Goal: Task Accomplishment & Management: Complete application form

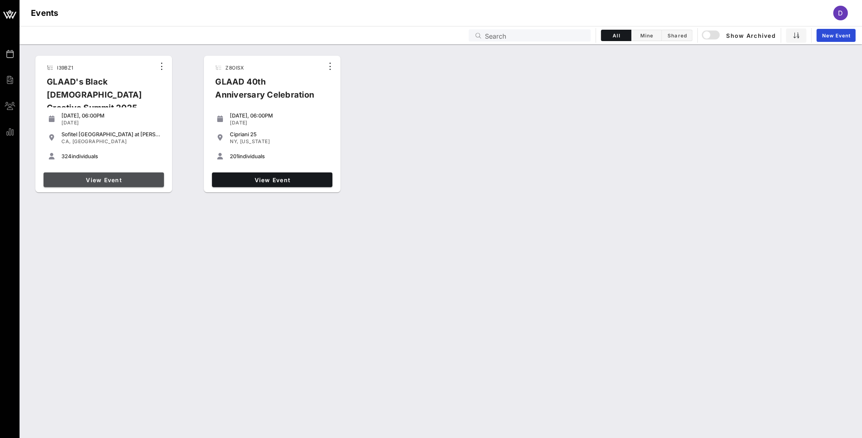
click at [108, 187] on link "View Event" at bounding box center [104, 180] width 120 height 15
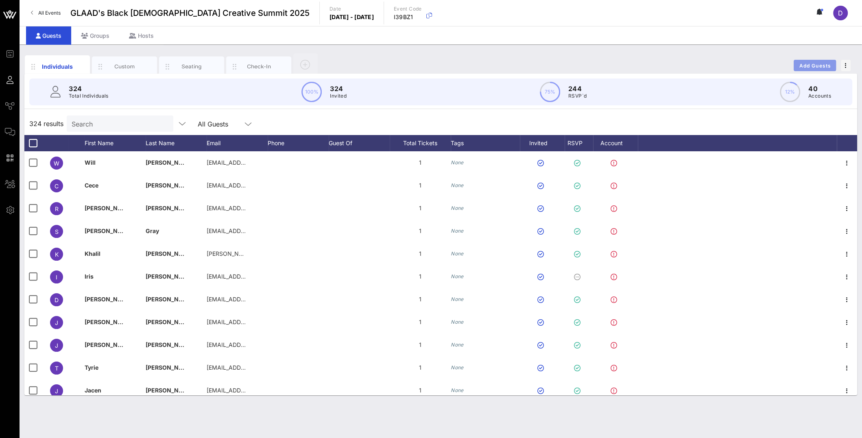
click at [810, 65] on span "Add Guests" at bounding box center [815, 66] width 32 height 6
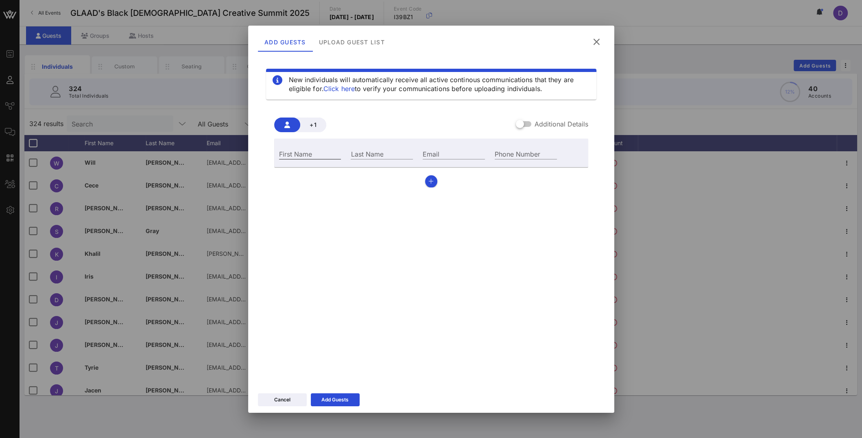
click at [326, 152] on input "First Name" at bounding box center [310, 154] width 62 height 11
type input "Dash"
type input "Gabriel"
click at [302, 156] on input "Dash" at bounding box center [310, 154] width 62 height 11
click at [382, 154] on input "Gabriel" at bounding box center [382, 154] width 62 height 11
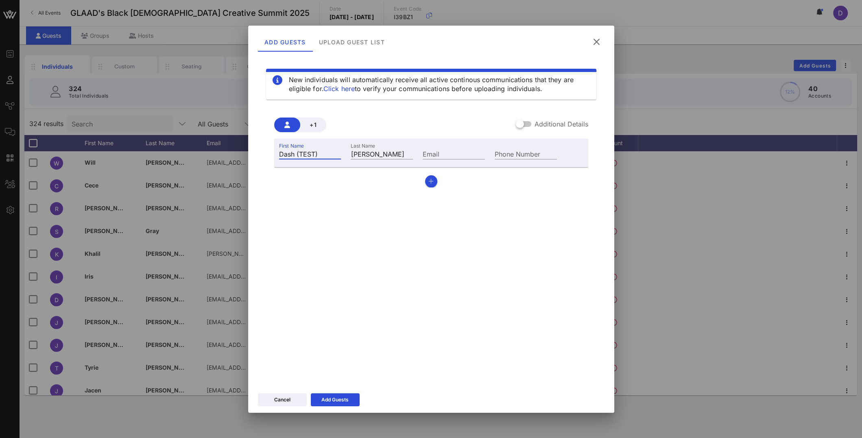
click at [291, 154] on input "Dash (TEST)" at bounding box center [310, 154] width 62 height 11
drag, startPoint x: 297, startPoint y: 154, endPoint x: 328, endPoint y: 154, distance: 31.7
click at [328, 154] on input "Dash (TEST)" at bounding box center [310, 154] width 62 height 11
type input "Dash"
click at [391, 152] on input "Gabriel" at bounding box center [382, 154] width 62 height 11
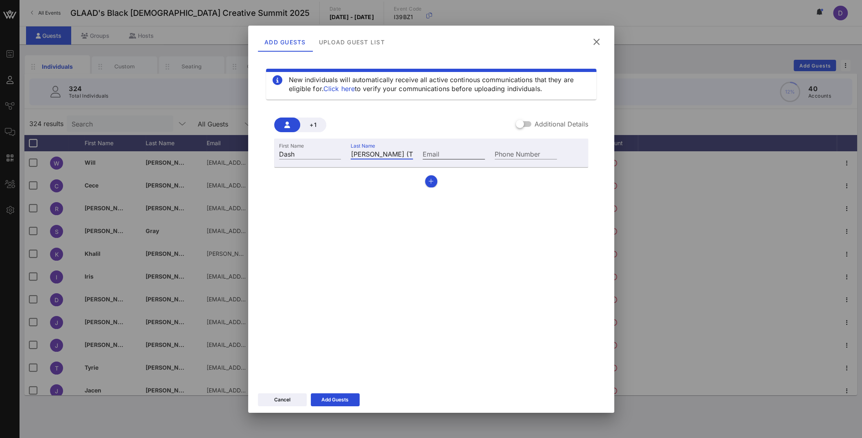
type input "Gabriel (TEST)"
click at [439, 149] on input "Email" at bounding box center [454, 154] width 62 height 11
type input "dashkagabriel@gmail.com"
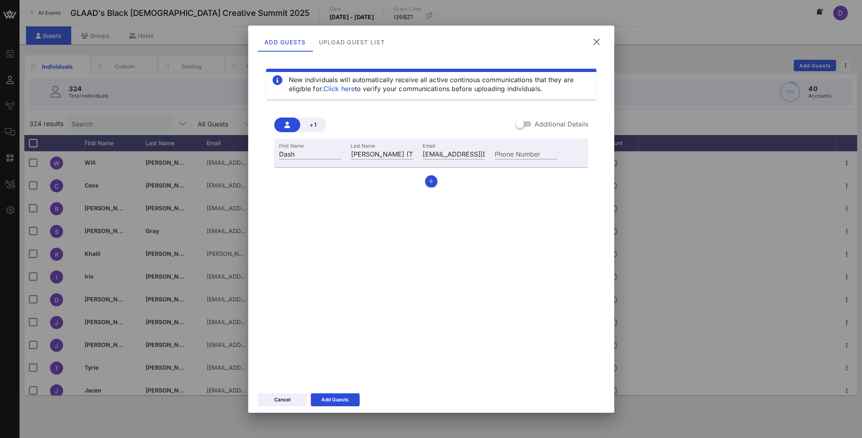
click at [463, 231] on div "New individuals will automatically receive all active continous communications …" at bounding box center [431, 219] width 347 height 326
click at [341, 406] on button "Add Guests" at bounding box center [335, 399] width 49 height 13
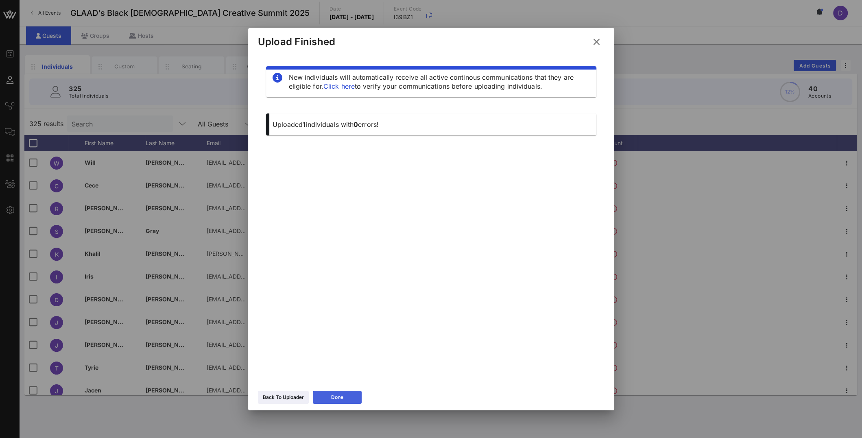
click at [341, 391] on button "Done" at bounding box center [337, 397] width 49 height 13
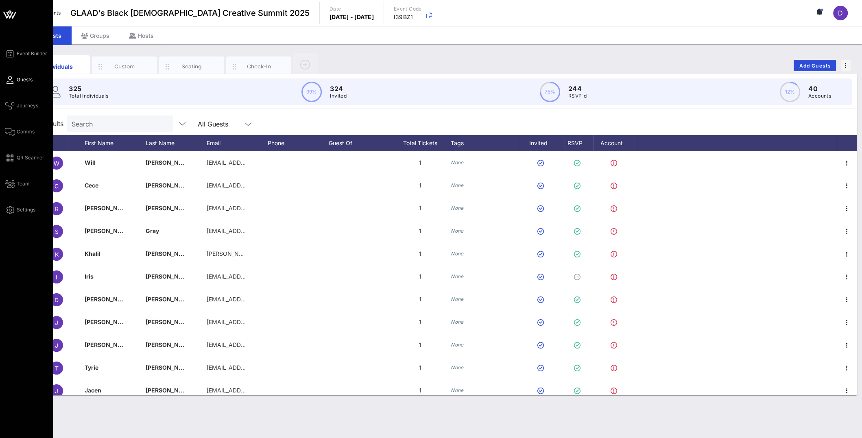
click at [3, 133] on div "Event Builder Guests Journeys Comms QR Scanner Team Settings" at bounding box center [26, 219] width 53 height 438
click at [22, 132] on span "Comms" at bounding box center [26, 131] width 18 height 7
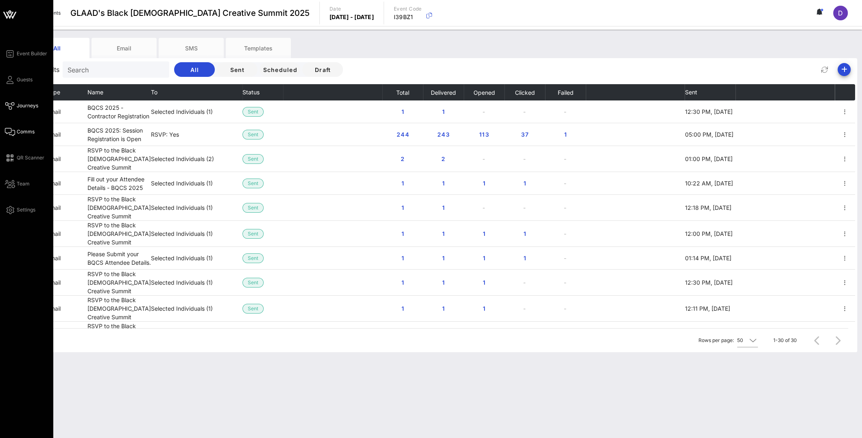
click at [15, 110] on link "Journeys" at bounding box center [21, 106] width 33 height 10
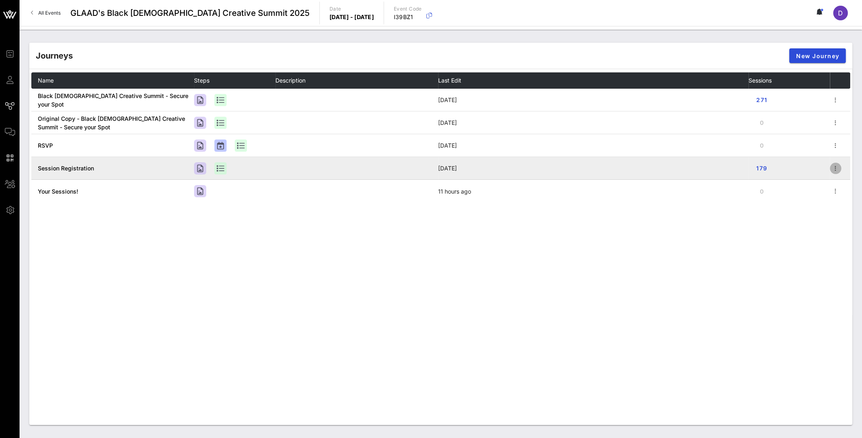
click at [833, 170] on icon "button" at bounding box center [836, 169] width 10 height 10
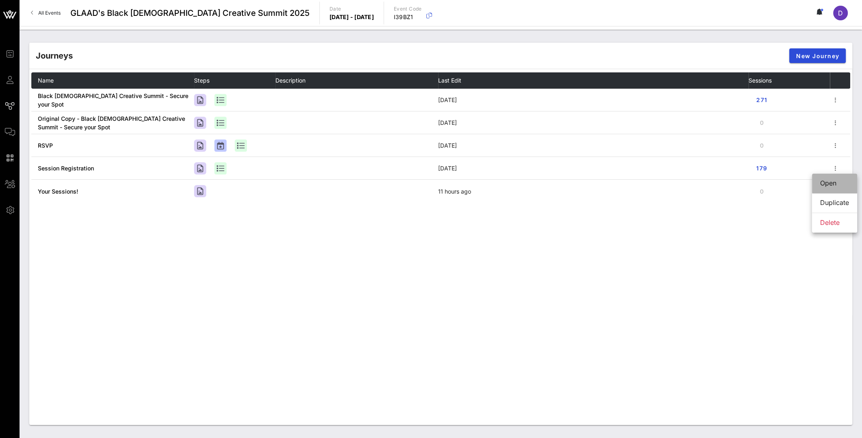
click at [832, 187] on div "Open" at bounding box center [834, 183] width 29 height 8
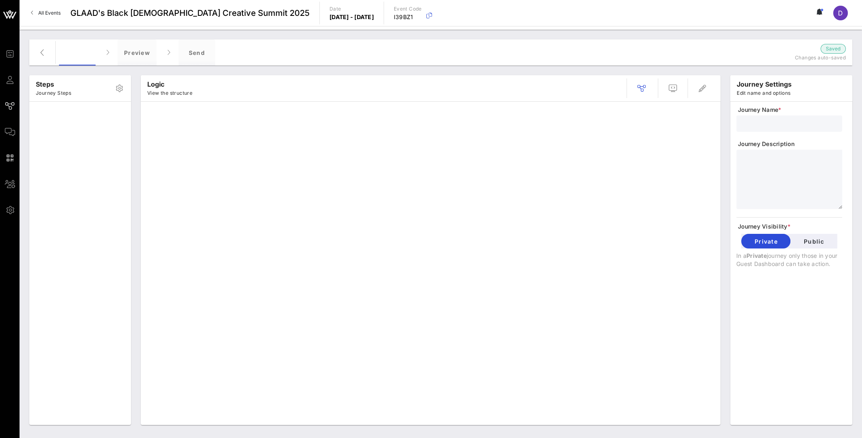
type input "Session Registration"
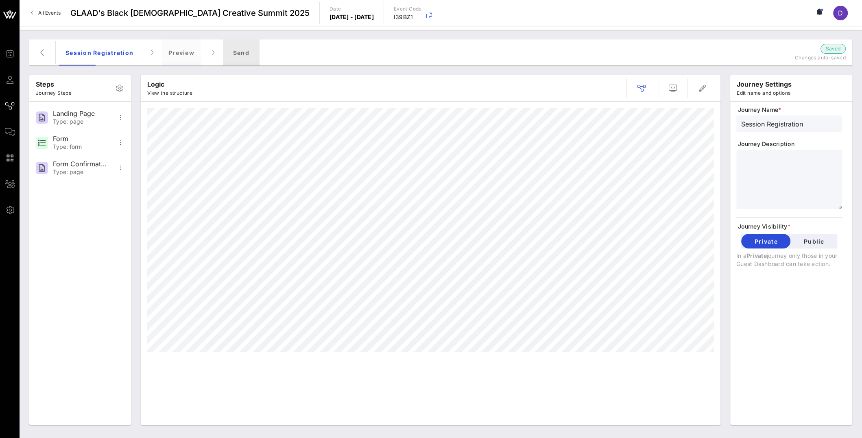
click at [240, 55] on div "Send" at bounding box center [241, 52] width 37 height 26
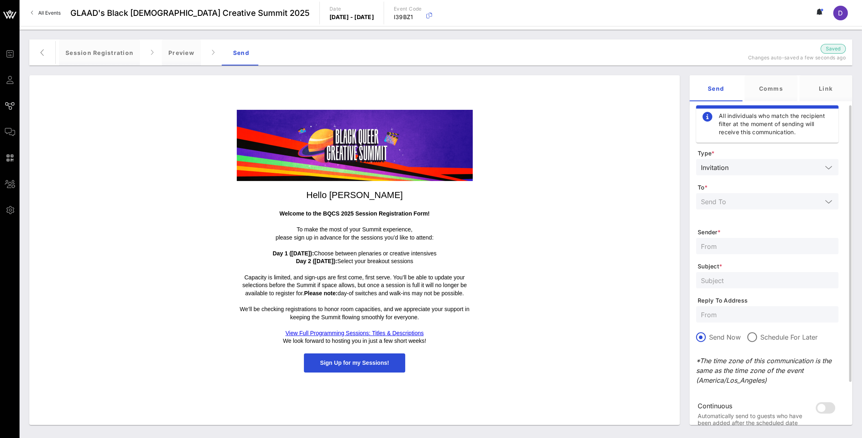
click at [832, 199] on icon at bounding box center [828, 202] width 7 height 10
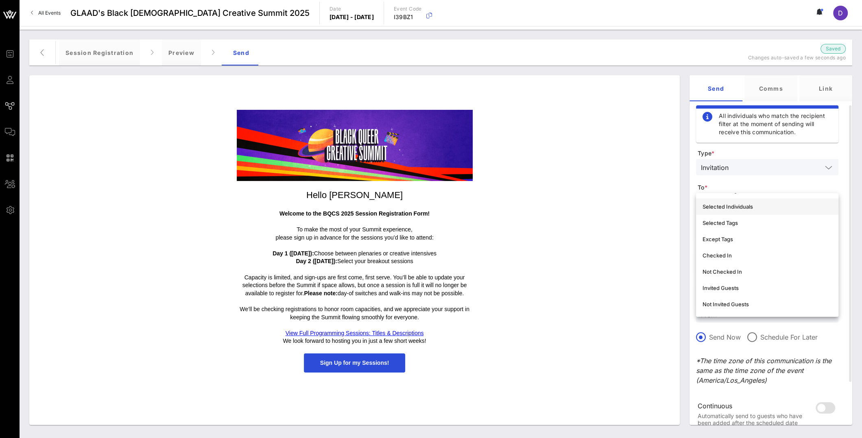
scroll to position [21, 0]
click at [759, 229] on div "Selected Individuals" at bounding box center [767, 232] width 129 height 7
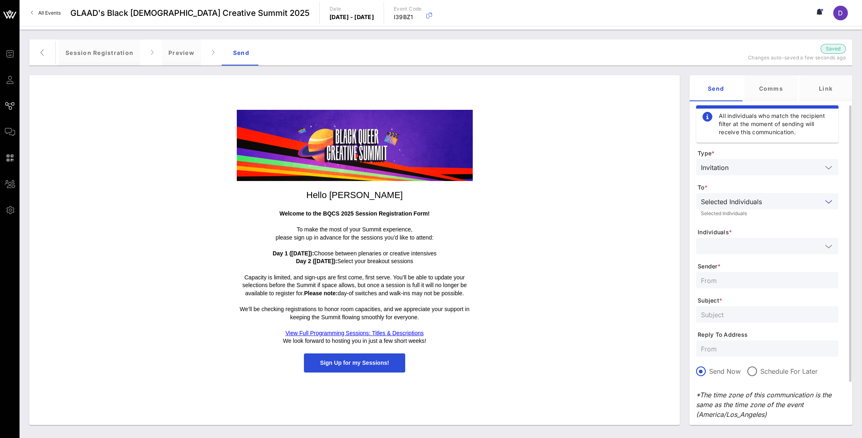
click at [758, 238] on div at bounding box center [767, 246] width 133 height 16
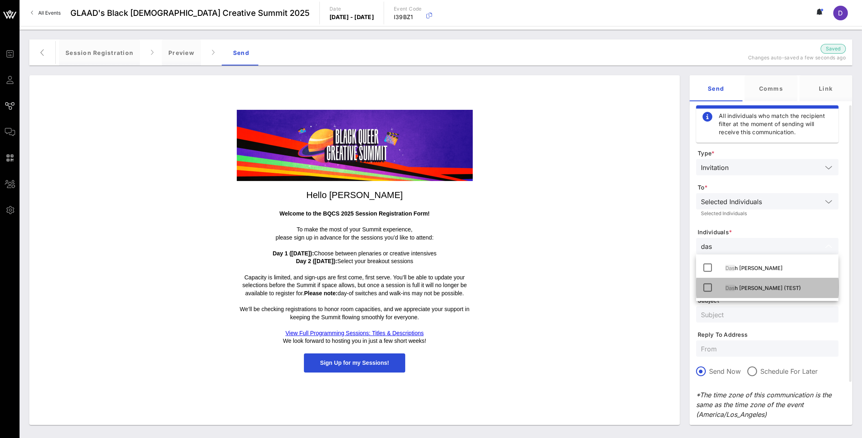
click at [759, 290] on div "Das h [PERSON_NAME] (TEST)" at bounding box center [778, 288] width 107 height 7
type input "das"
click at [776, 222] on form "Type * Invitation To * Selected Individuals Selected Individuals Individuals * …" at bounding box center [767, 309] width 142 height 321
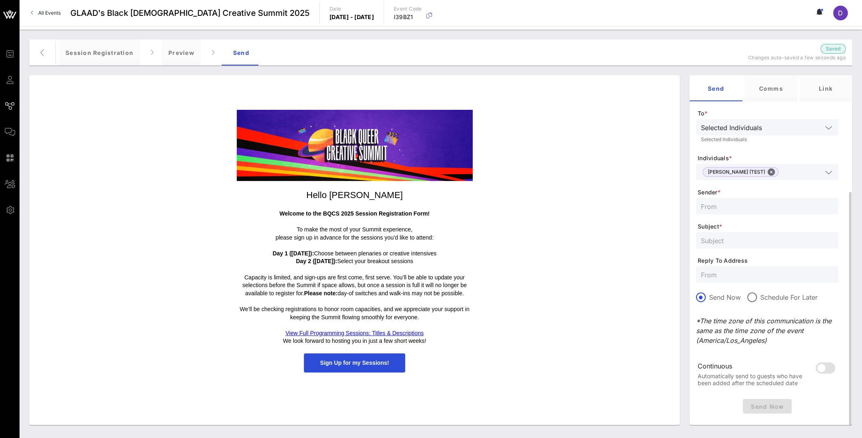
scroll to position [90, 0]
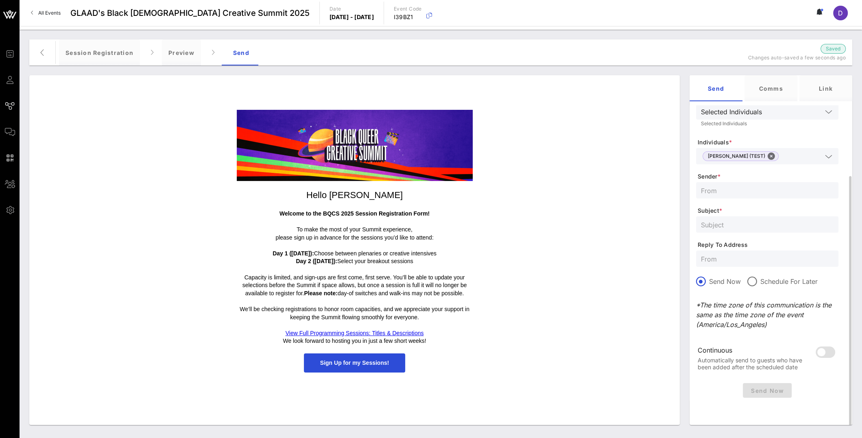
click at [752, 190] on input "text" at bounding box center [767, 190] width 133 height 11
type input "[EMAIL_ADDRESS][DOMAIN_NAME]"
type input "TEST"
type input "d"
type input "e"
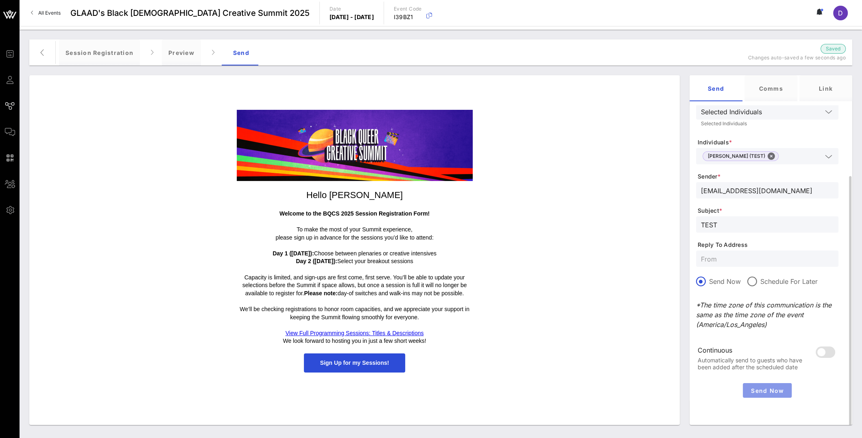
click at [776, 385] on button "Send Now" at bounding box center [767, 390] width 49 height 15
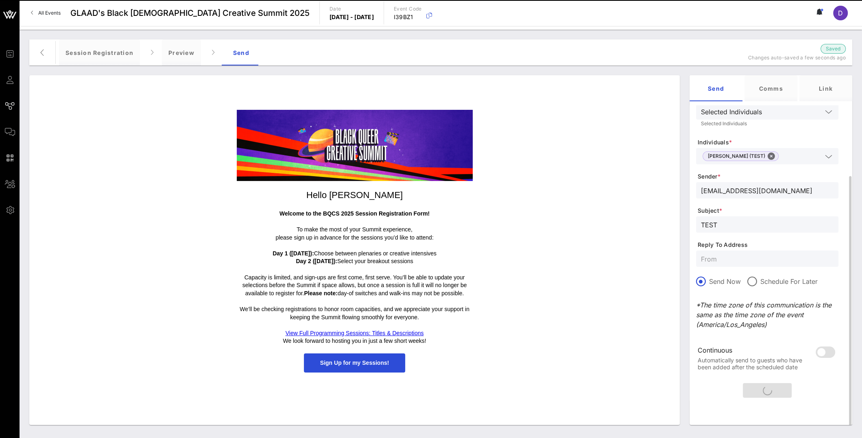
scroll to position [0, 0]
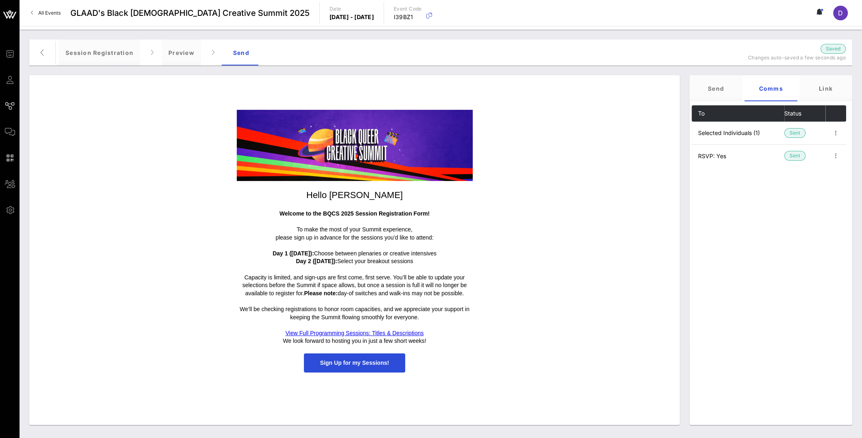
click at [649, 147] on div "Hello Dashka Welcome to the BQCS 2025 Session Registration Form! To make the mo…" at bounding box center [354, 241] width 642 height 271
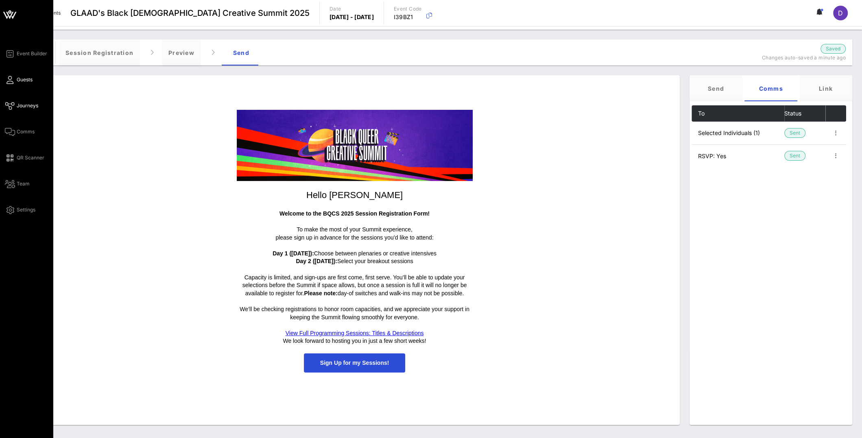
click at [11, 84] on link "Guests" at bounding box center [19, 80] width 28 height 10
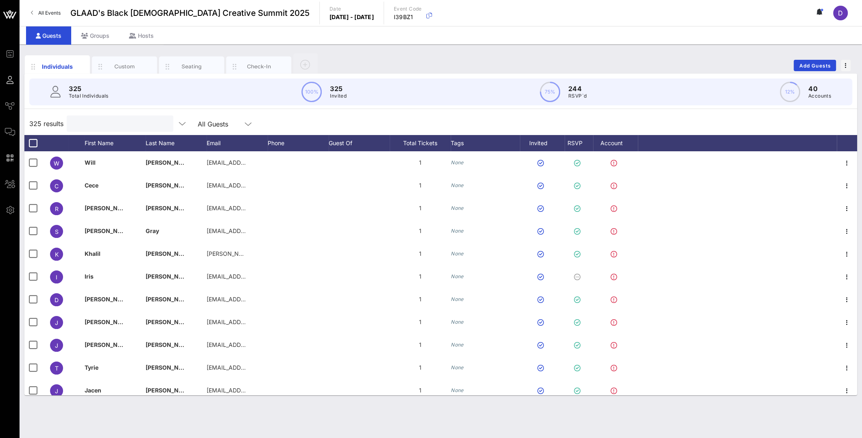
click at [133, 124] on input "text" at bounding box center [119, 123] width 95 height 11
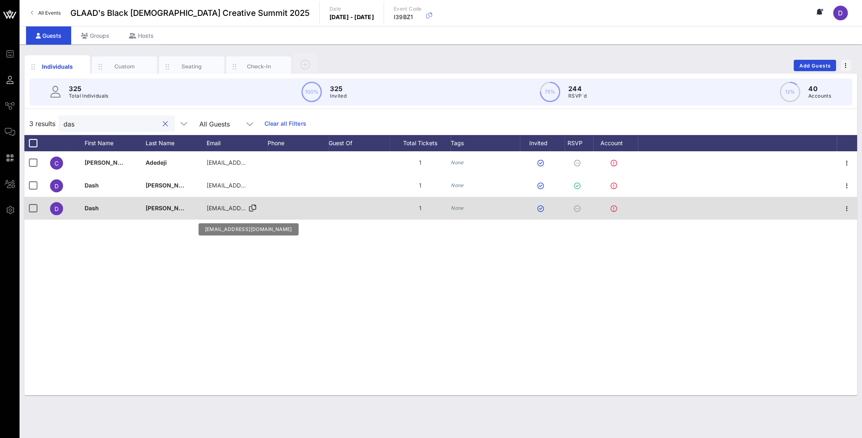
type input "das"
click at [229, 205] on span "dashkagabriel@gmail.com" at bounding box center [256, 208] width 98 height 7
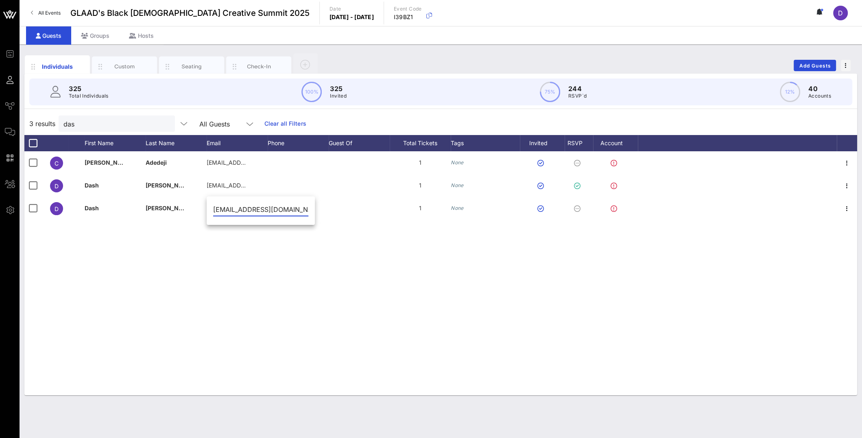
scroll to position [0, 7]
click at [247, 248] on div "C Christina Adedeji booking@audiadasound.com 1 None D Dash McIntosh dash@digita…" at bounding box center [440, 273] width 833 height 244
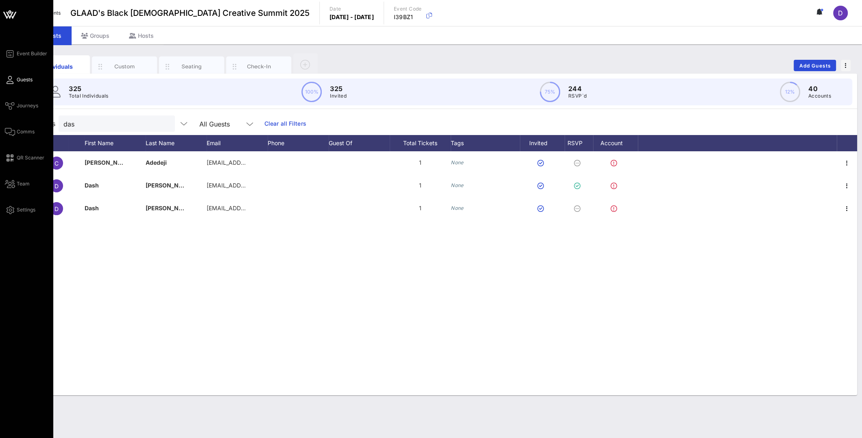
click at [19, 82] on span "Guests" at bounding box center [25, 79] width 16 height 7
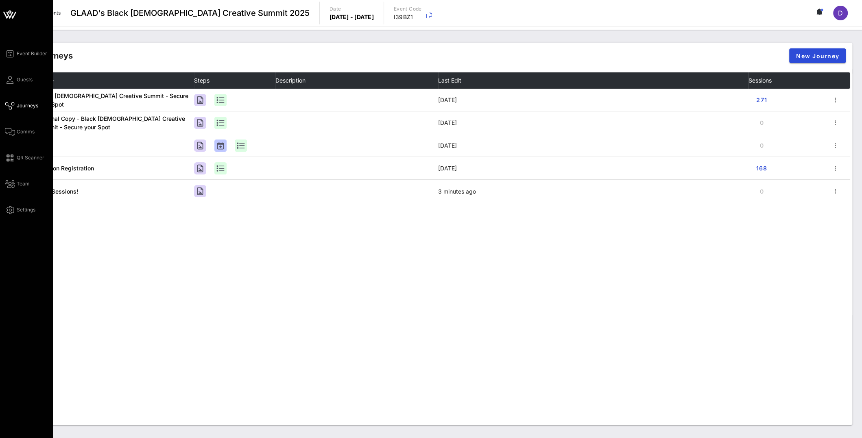
click at [14, 85] on div "Event Builder Guests Journeys Comms QR Scanner Team Settings" at bounding box center [29, 132] width 48 height 166
click at [20, 79] on span "Guests" at bounding box center [25, 79] width 16 height 7
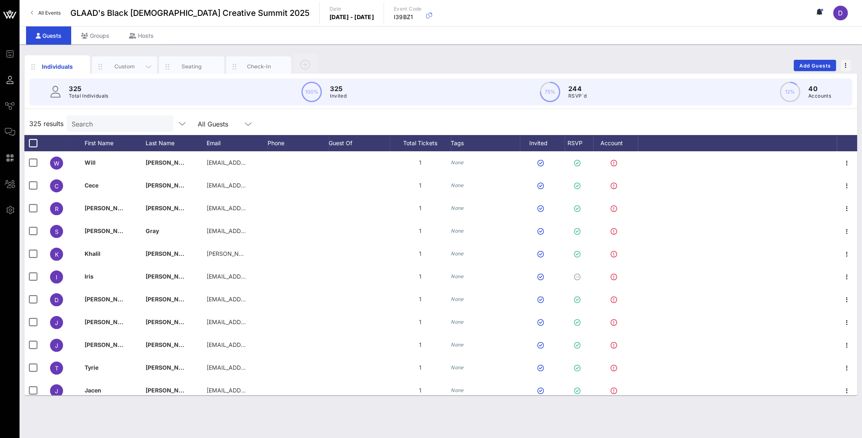
click at [125, 64] on div "Custom" at bounding box center [125, 67] width 36 height 8
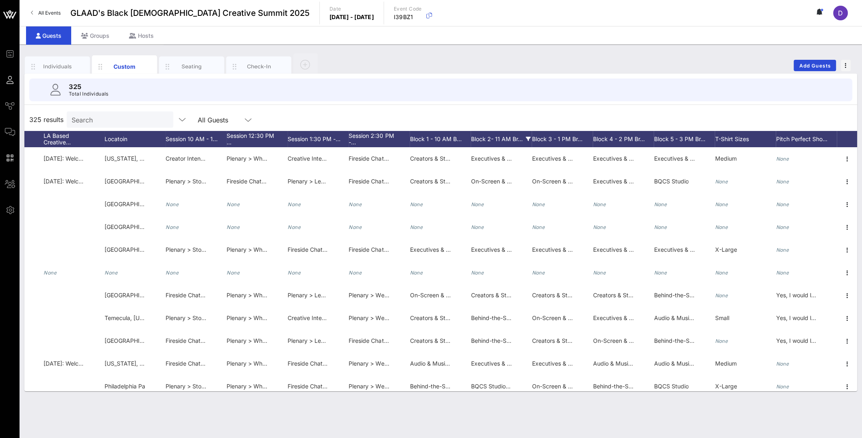
click at [520, 135] on div "Block 2- 11 AM Br…" at bounding box center [501, 139] width 61 height 16
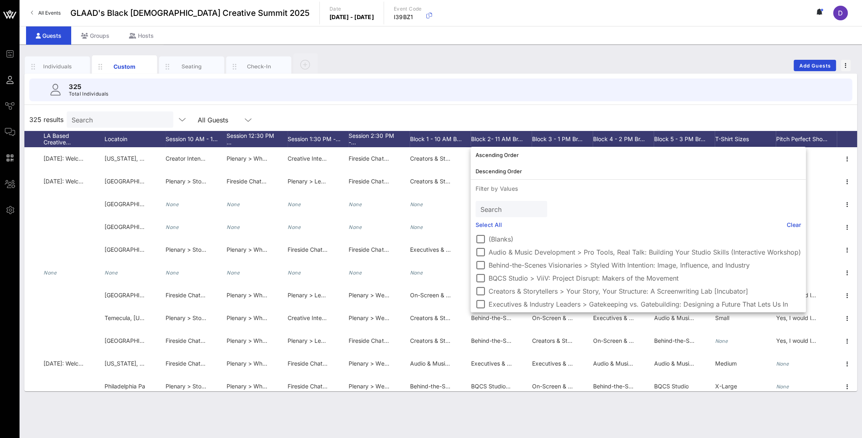
click at [514, 121] on div "325 results Search All Guests" at bounding box center [440, 119] width 833 height 23
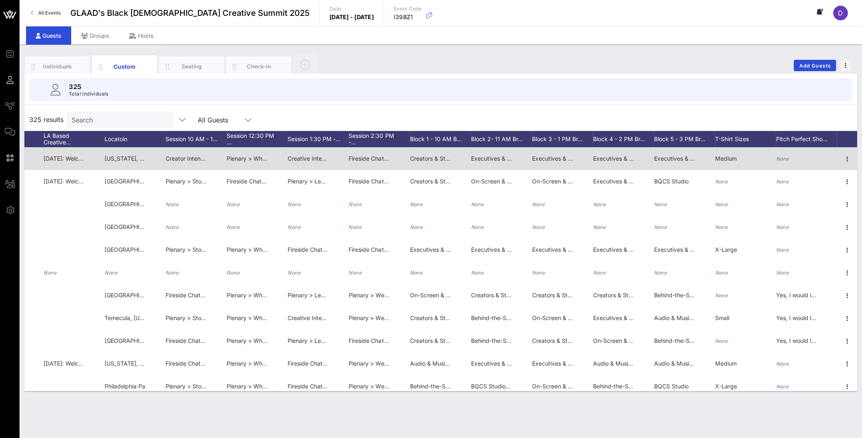
click at [426, 156] on span "Creators & Storytellers > Self-Funded, Self-Made: How to Navigate the Business,…" at bounding box center [538, 158] width 256 height 7
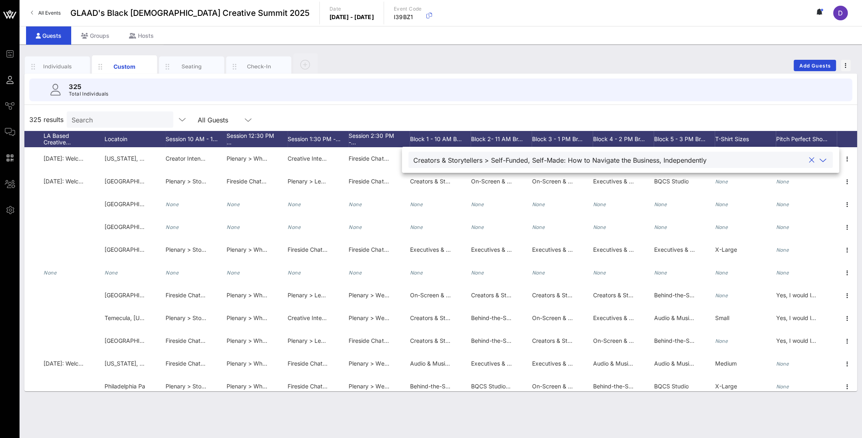
click at [438, 147] on div "Creators & Storytellers > Self-Funded, Self-Made: How to Navigate the Business,…" at bounding box center [621, 160] width 424 height 26
click at [437, 139] on div "Block 1 - 10 AM B…" at bounding box center [440, 139] width 61 height 16
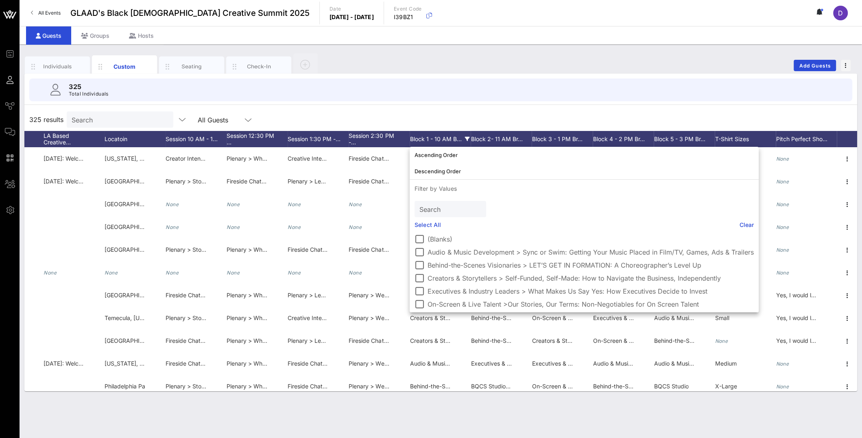
click at [469, 137] on div "Block 1 - 10 AM B…" at bounding box center [440, 139] width 61 height 16
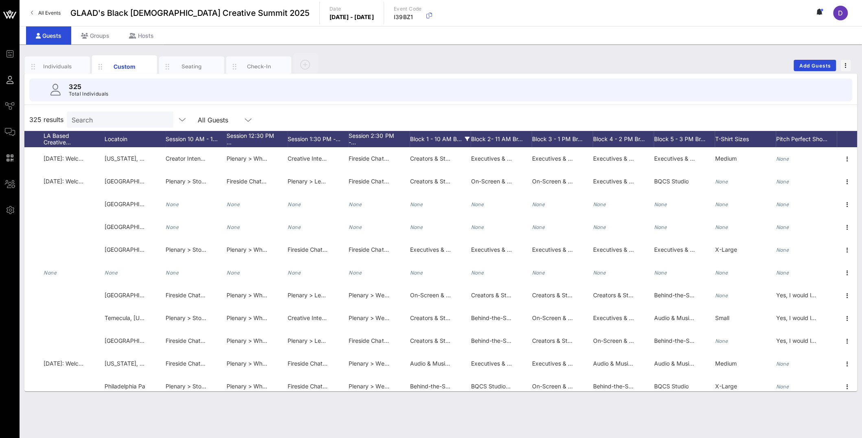
click at [442, 137] on div "Block 1 - 10 AM B…" at bounding box center [440, 139] width 61 height 16
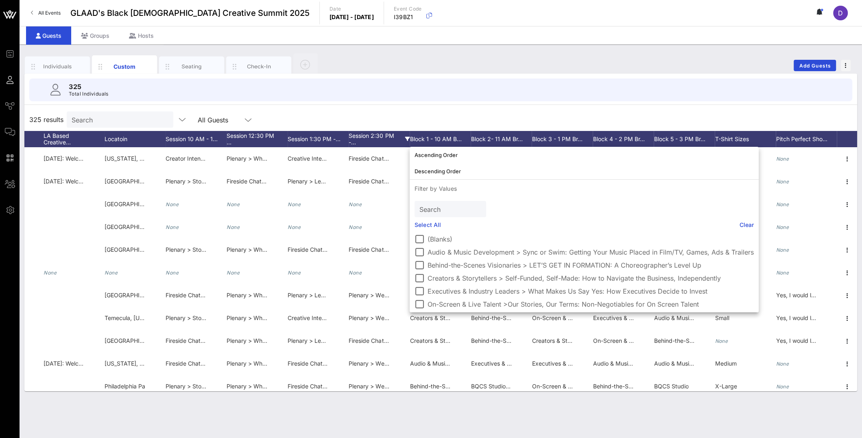
click at [365, 137] on div "Session 2:30 PM -…" at bounding box center [379, 139] width 61 height 16
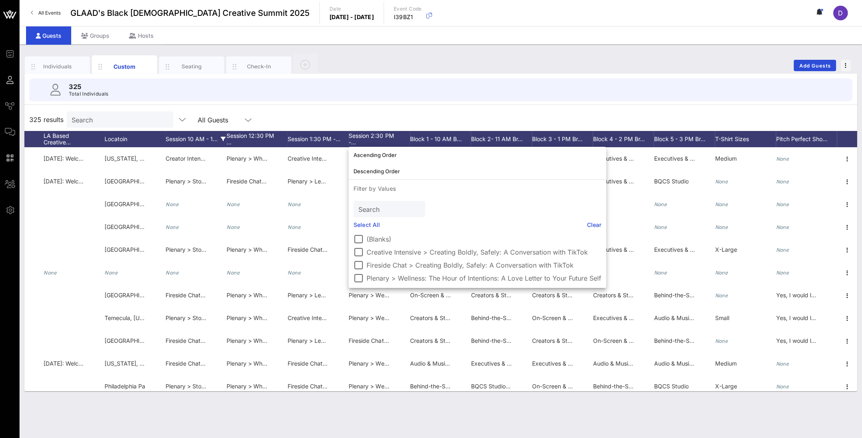
click at [195, 138] on div "Session 10 AM - 1…" at bounding box center [196, 139] width 61 height 16
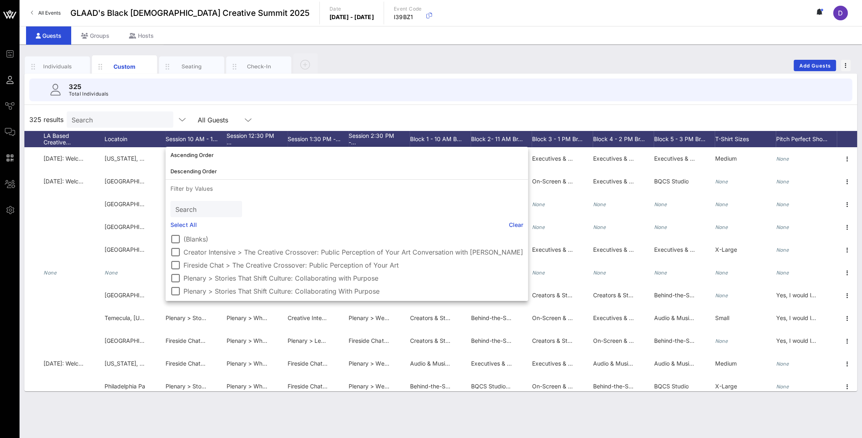
click at [399, 94] on div "325 Total Individuals" at bounding box center [440, 90] width 823 height 23
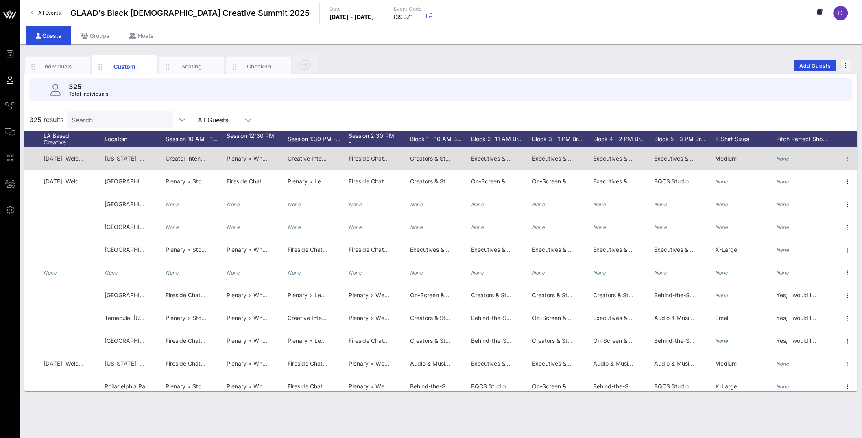
click at [173, 161] on span "Creator Intensive > The Creative Crossover: Public Perception of Your Art Conve…" at bounding box center [312, 158] width 293 height 7
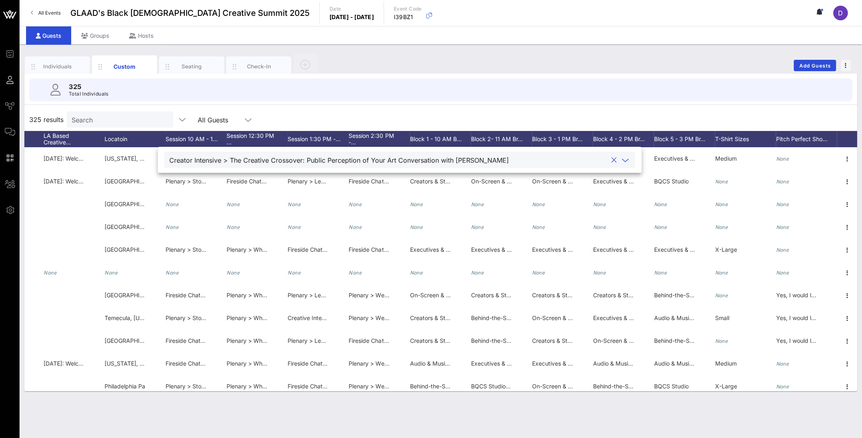
click at [622, 156] on icon at bounding box center [625, 160] width 7 height 10
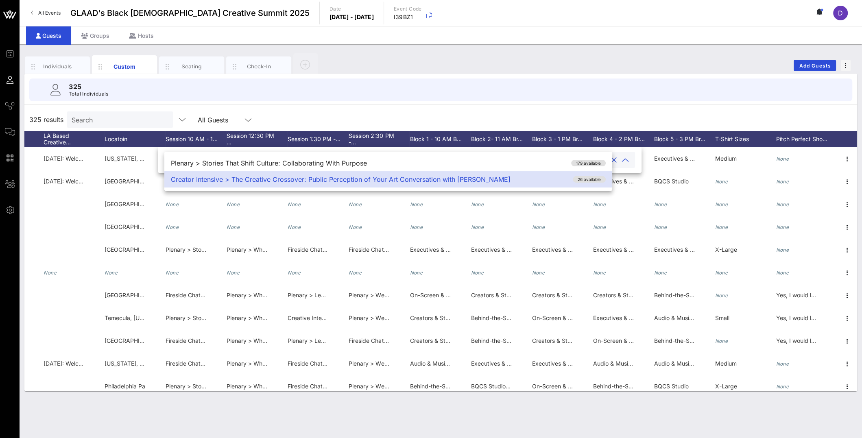
click at [585, 61] on div "Individuals Custom Seating Check-In Add Guests" at bounding box center [440, 65] width 833 height 26
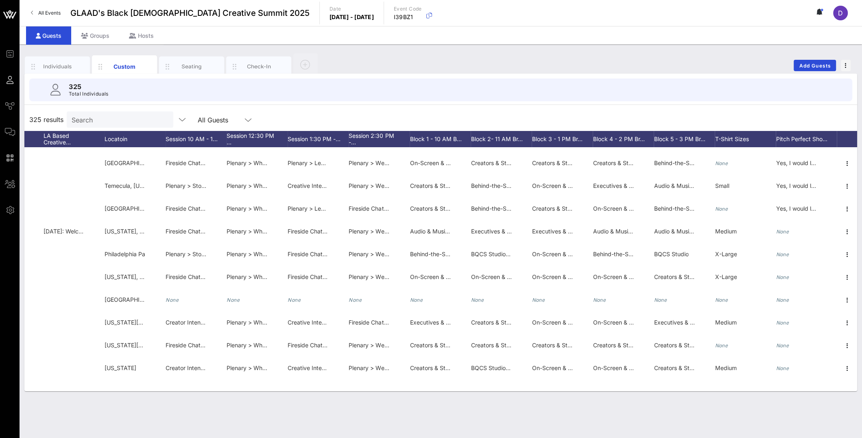
scroll to position [0, 1375]
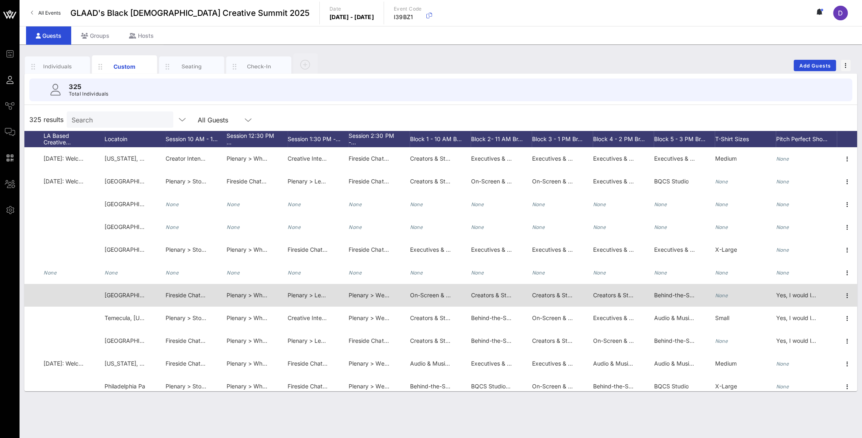
click at [231, 301] on div "Plenary > What Is Your Legacy with Lena Waithe" at bounding box center [247, 295] width 41 height 23
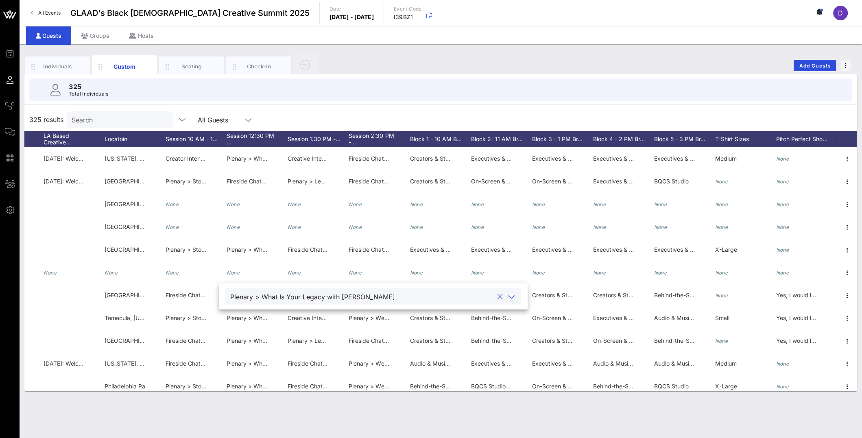
click at [508, 295] on icon at bounding box center [511, 297] width 7 height 10
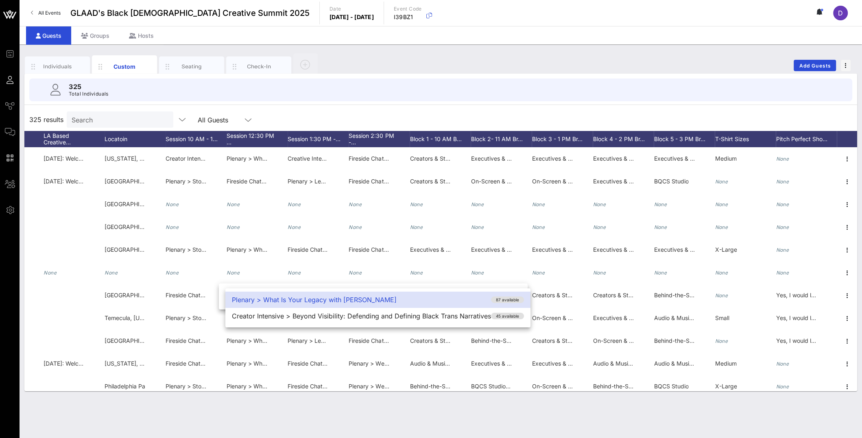
click at [467, 119] on div "325 results Search All Guests" at bounding box center [440, 119] width 833 height 23
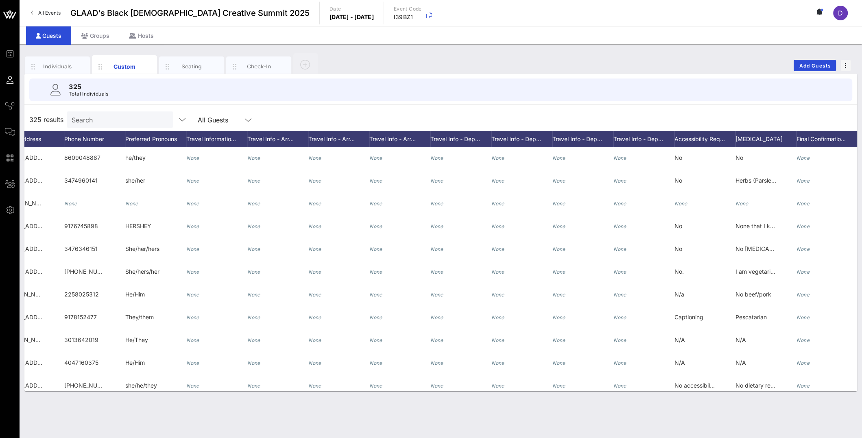
scroll to position [0, 424]
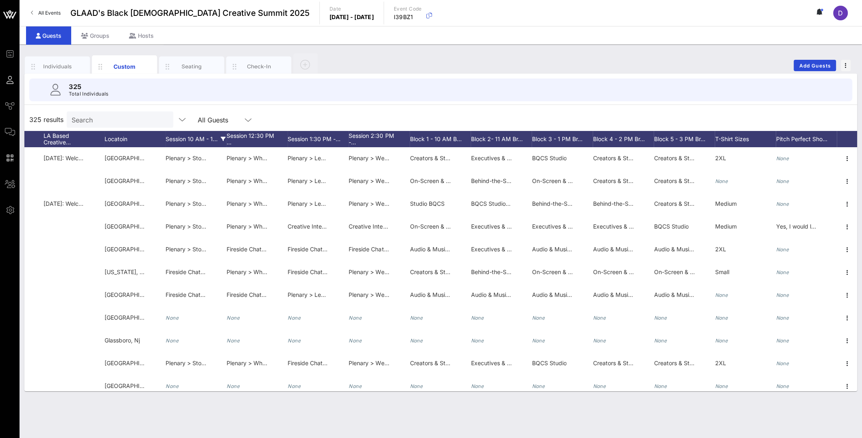
click at [222, 137] on icon at bounding box center [223, 139] width 5 height 5
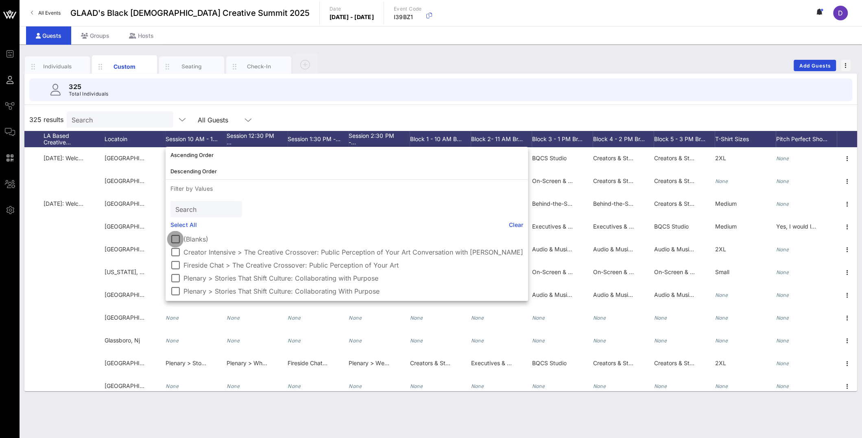
click at [175, 240] on div at bounding box center [175, 239] width 14 height 14
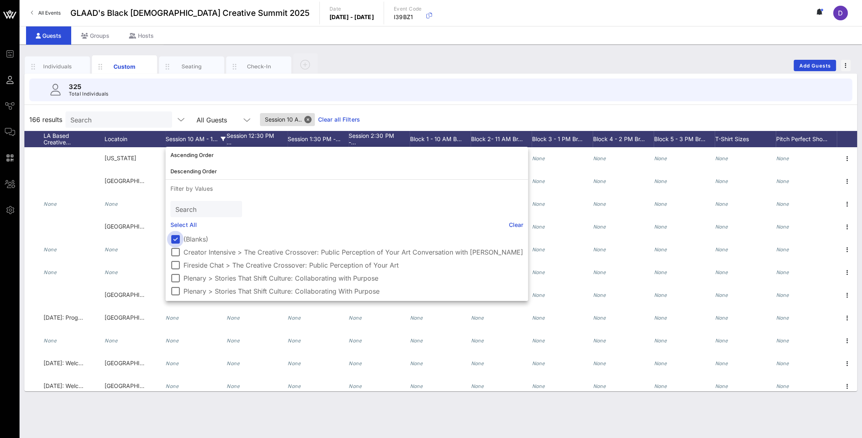
click at [175, 240] on div at bounding box center [175, 239] width 14 height 14
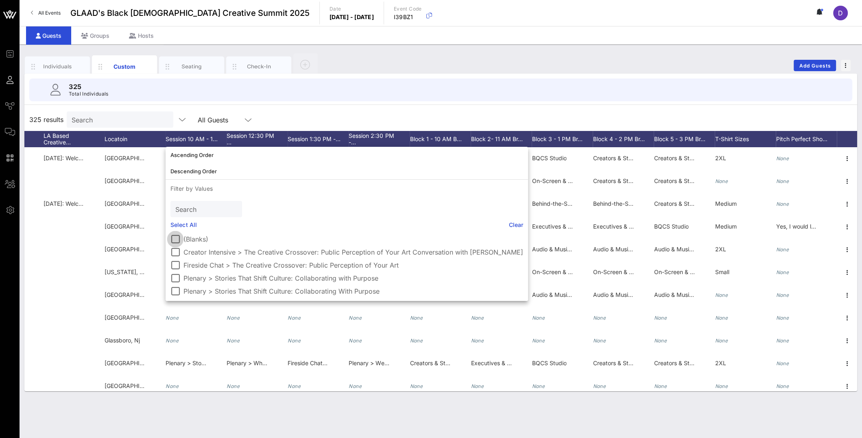
click at [175, 240] on div at bounding box center [175, 239] width 14 height 14
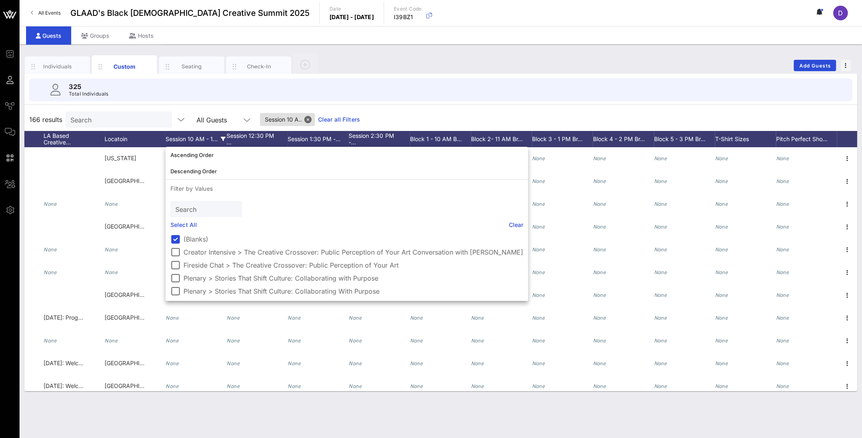
click at [286, 92] on div "325 Total Individuals" at bounding box center [440, 90] width 823 height 23
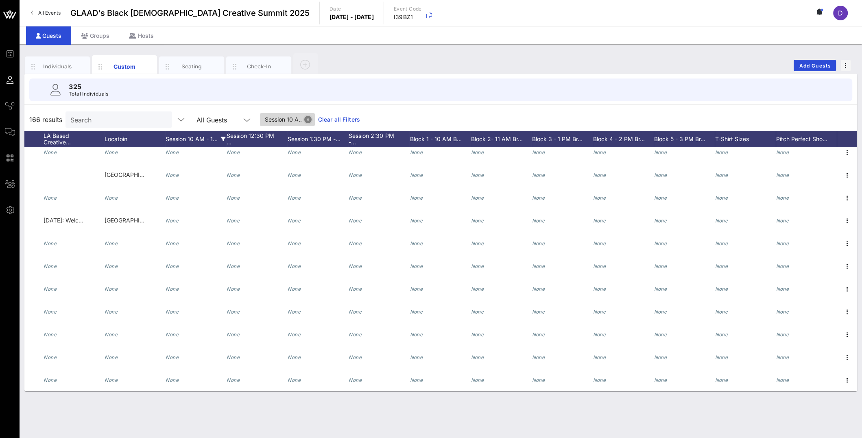
click at [304, 120] on button "Close" at bounding box center [307, 119] width 7 height 7
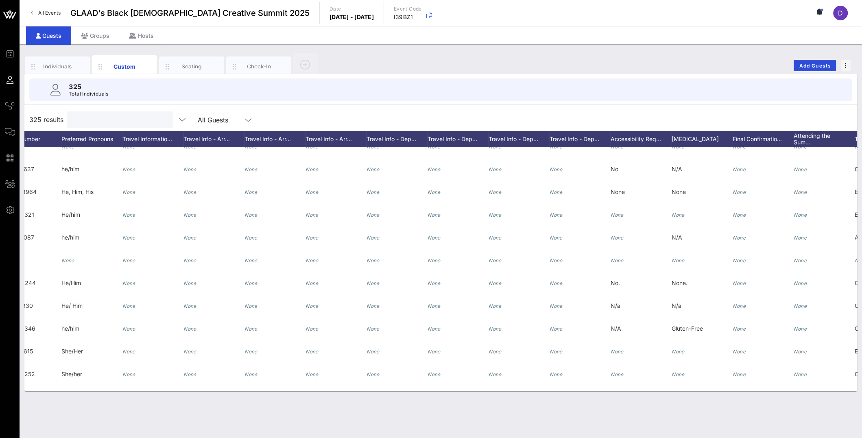
click at [129, 116] on input "text" at bounding box center [119, 119] width 95 height 11
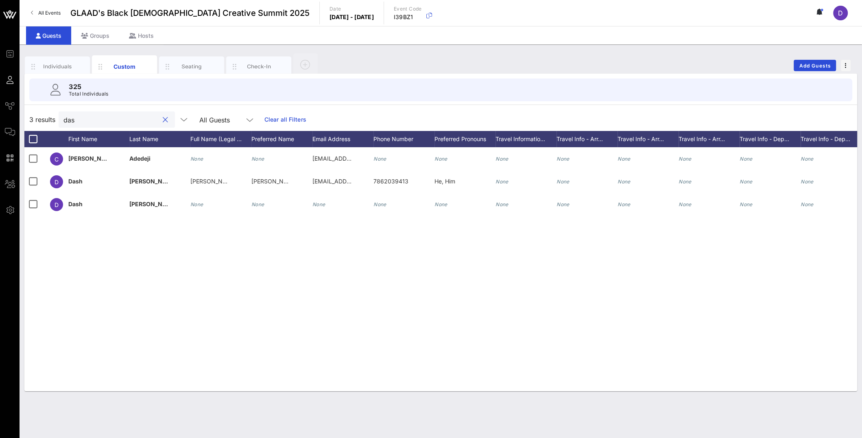
type input "das"
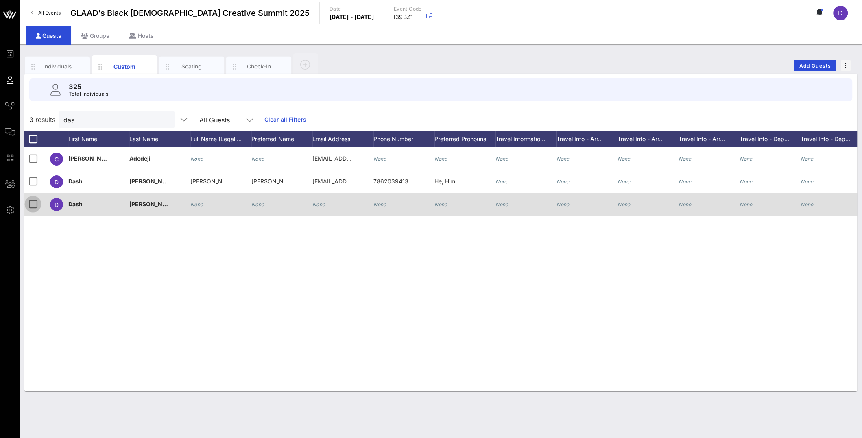
click at [33, 201] on div at bounding box center [33, 204] width 14 height 14
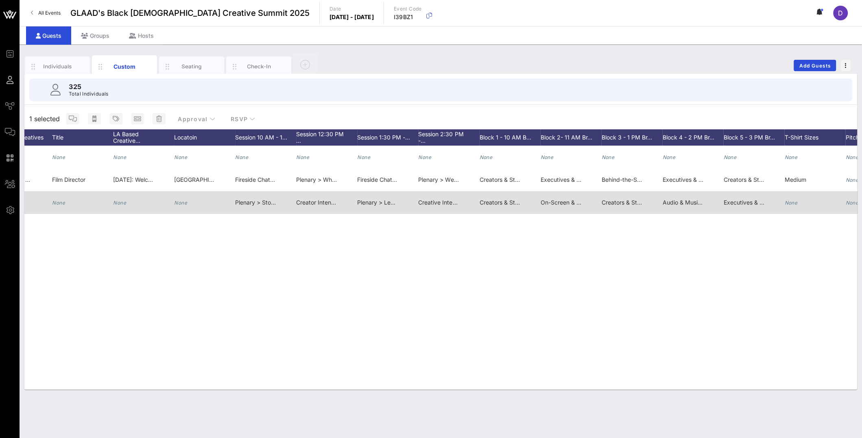
scroll to position [0, 1368]
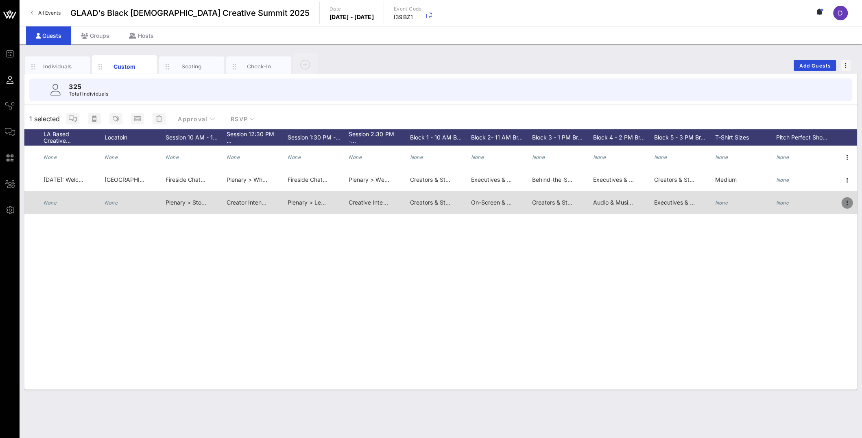
click at [847, 207] on icon "button" at bounding box center [847, 203] width 10 height 10
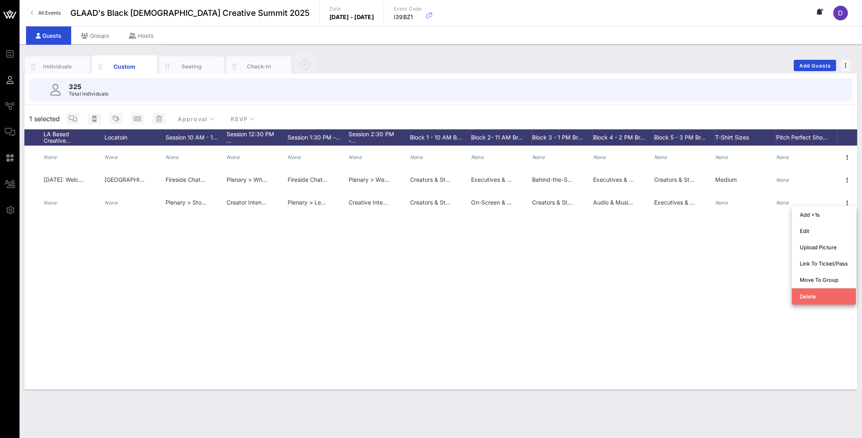
click at [816, 300] on div "Delete" at bounding box center [824, 296] width 48 height 13
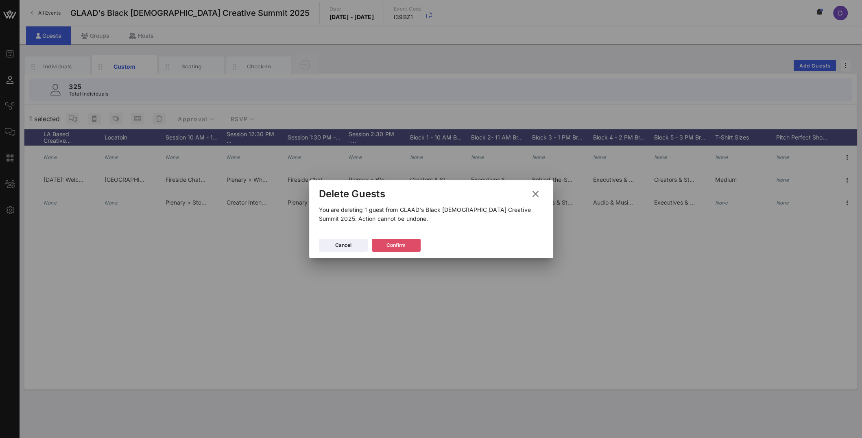
click at [394, 240] on button "Confirm" at bounding box center [396, 245] width 49 height 13
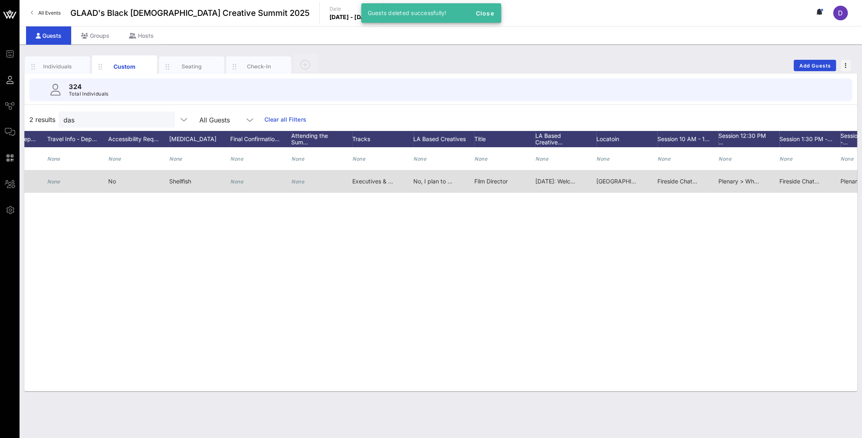
scroll to position [0, 456]
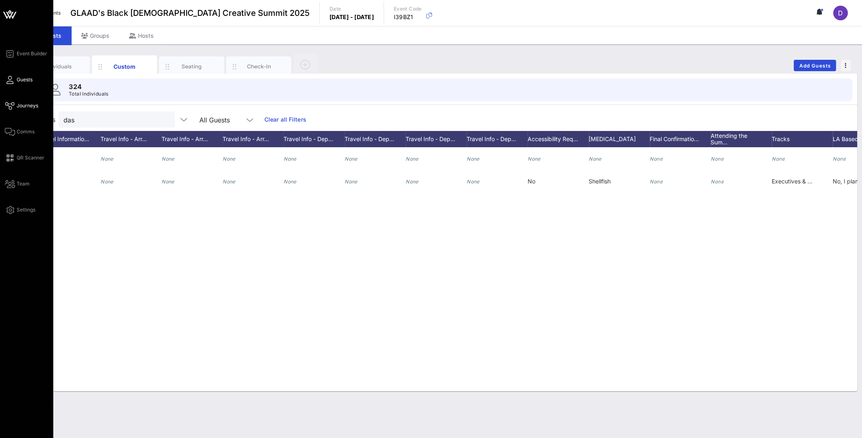
click at [21, 104] on span "Journeys" at bounding box center [28, 105] width 22 height 7
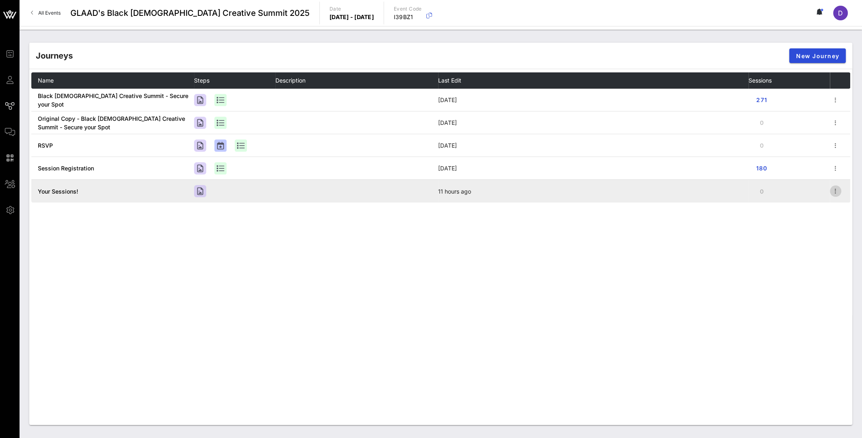
click at [838, 193] on icon "button" at bounding box center [836, 191] width 10 height 10
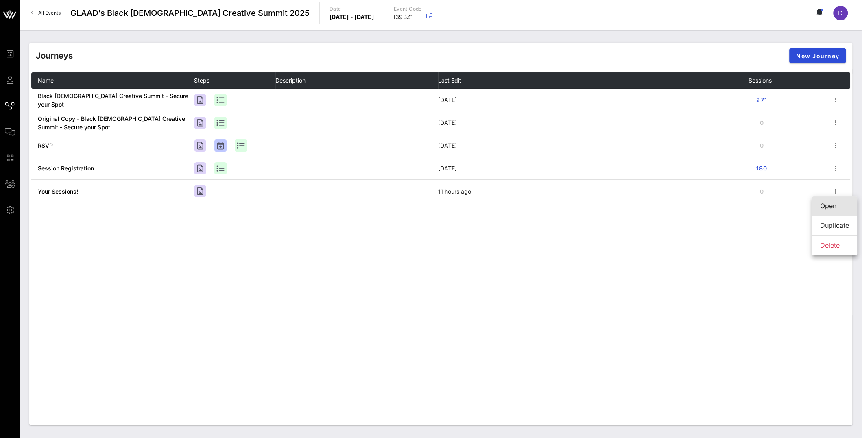
click at [832, 211] on div "Open" at bounding box center [834, 205] width 29 height 17
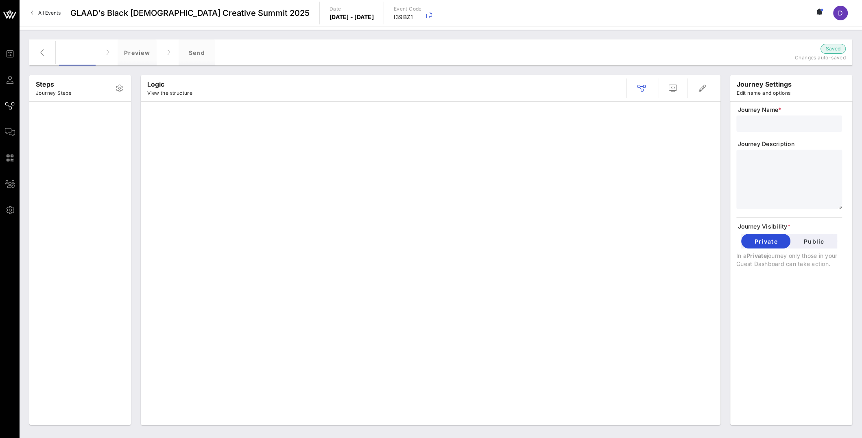
type input "Your Sessions!"
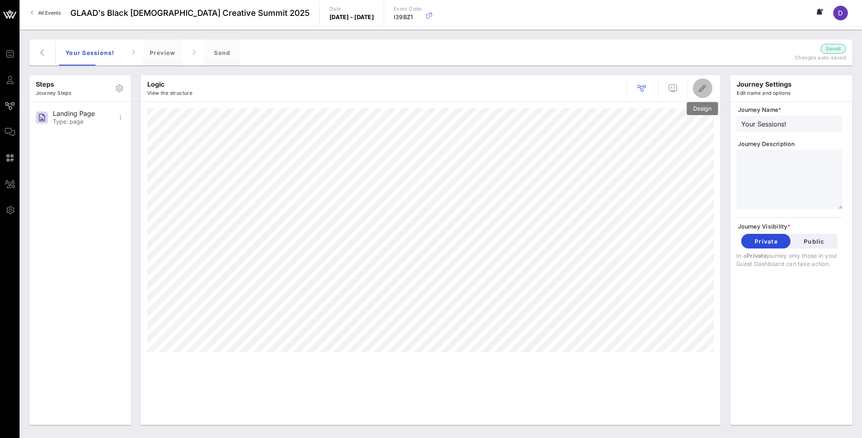
click at [703, 92] on icon "button" at bounding box center [703, 88] width 10 height 10
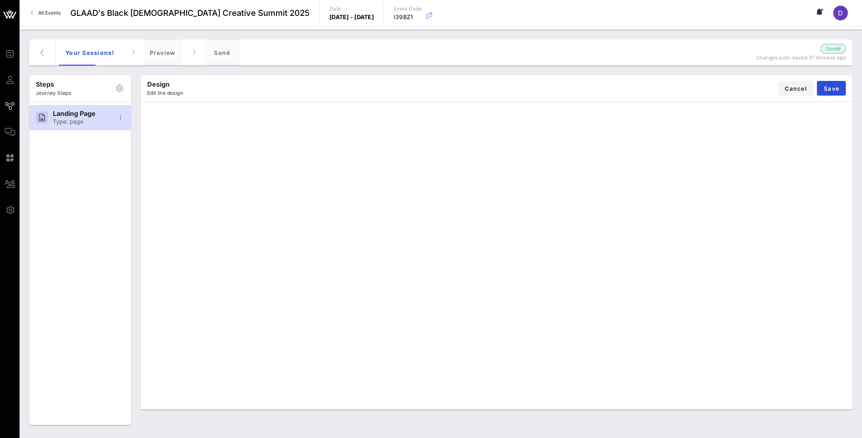
click at [343, 96] on div "Design Edit the design Cancel Save" at bounding box center [497, 88] width 712 height 26
click at [537, 100] on div "Design Edit the design Cancel Save" at bounding box center [497, 88] width 712 height 26
click at [826, 87] on span "Save" at bounding box center [832, 88] width 16 height 7
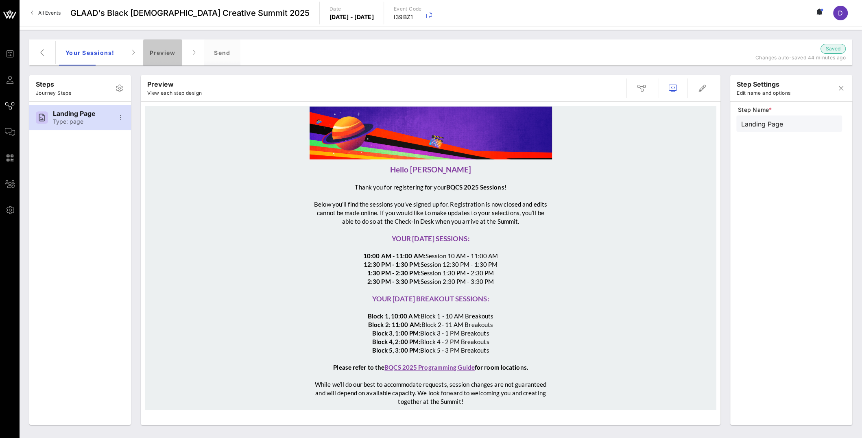
click at [165, 48] on div "Preview" at bounding box center [162, 52] width 39 height 26
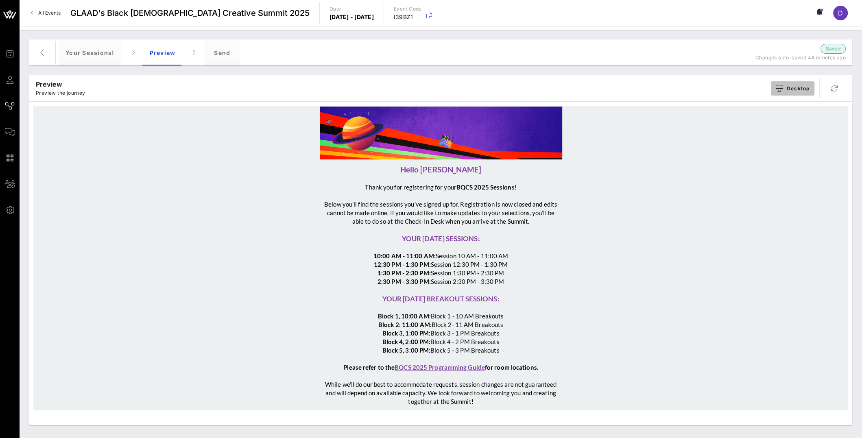
click at [782, 83] on button "Desktop" at bounding box center [793, 88] width 44 height 14
click at [792, 122] on div "Tablet" at bounding box center [799, 119] width 21 height 7
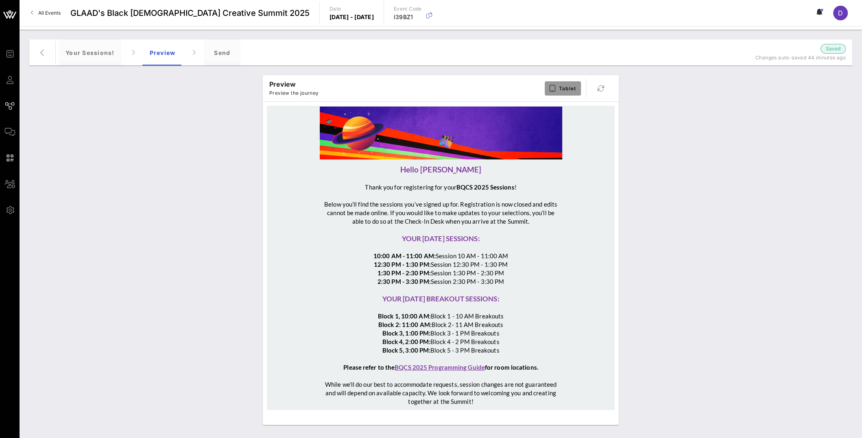
click at [559, 87] on span "Tablet" at bounding box center [563, 88] width 26 height 7
click at [572, 131] on div "Mobile" at bounding box center [566, 136] width 45 height 16
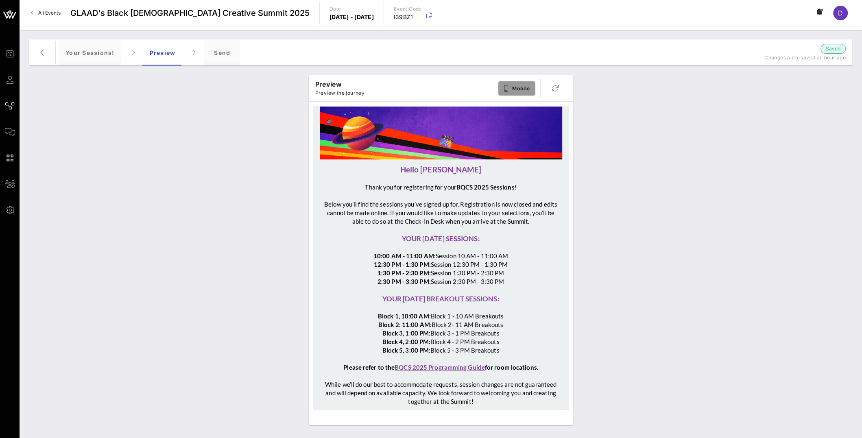
click at [526, 90] on span "Mobile" at bounding box center [517, 88] width 27 height 7
click at [524, 105] on div "Desktop" at bounding box center [526, 103] width 21 height 7
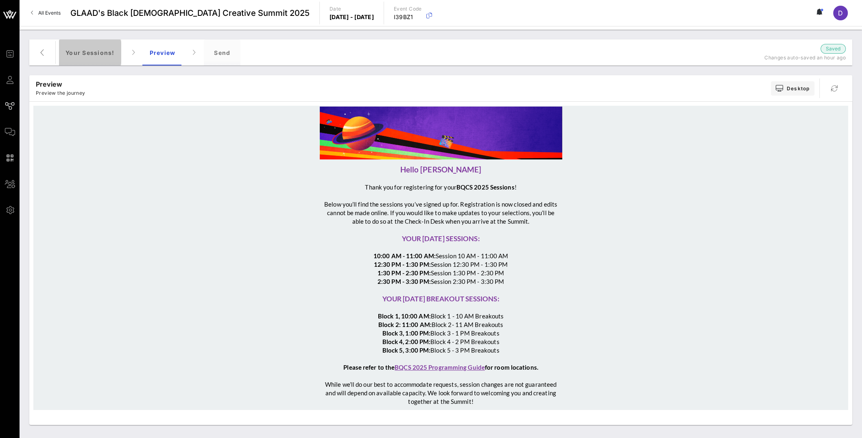
click at [114, 56] on div "Your Sessions!" at bounding box center [90, 52] width 62 height 26
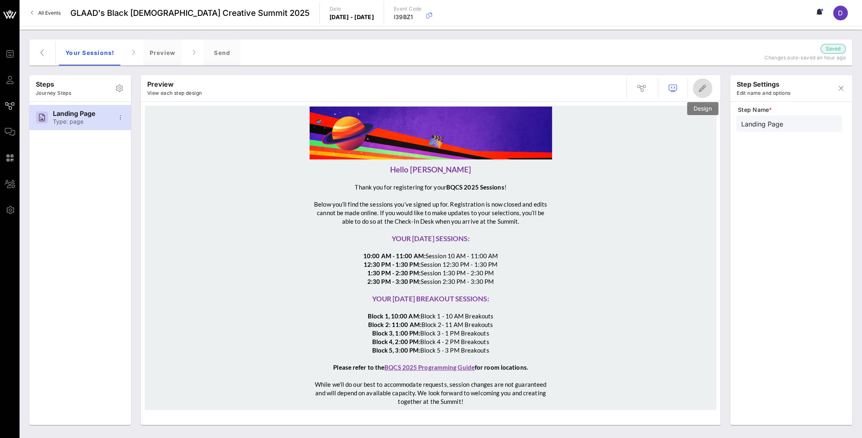
click at [705, 85] on icon "button" at bounding box center [703, 88] width 10 height 10
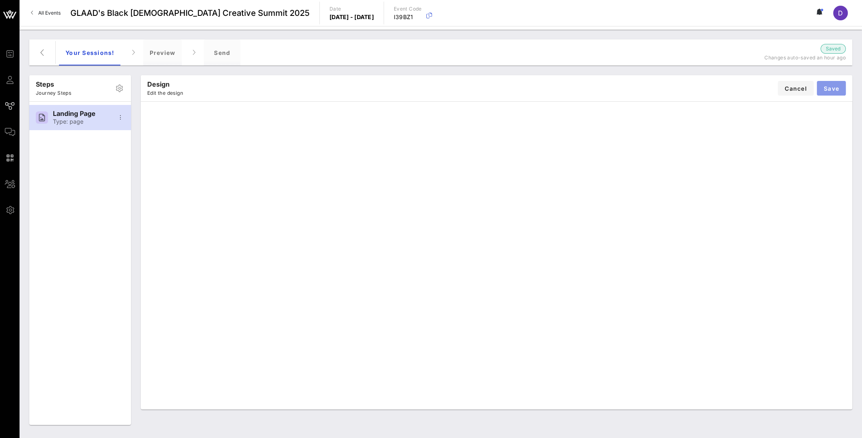
click at [836, 86] on span "Save" at bounding box center [832, 88] width 16 height 7
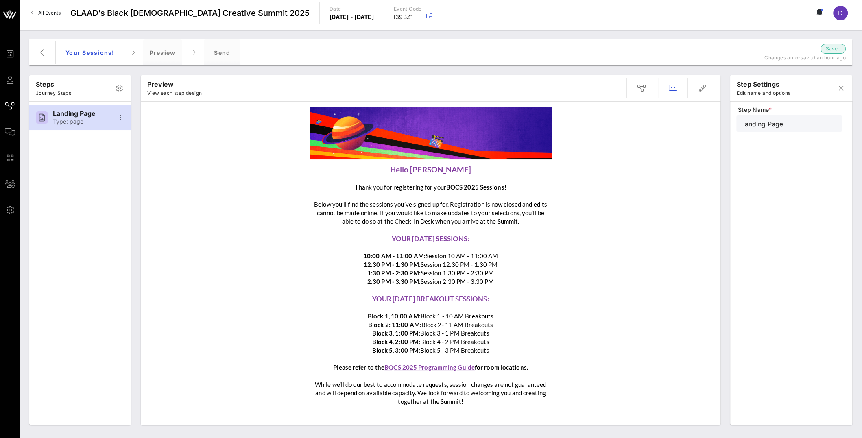
click at [526, 140] on img at bounding box center [431, 133] width 242 height 53
click at [516, 146] on img at bounding box center [431, 133] width 242 height 53
click at [701, 91] on icon "button" at bounding box center [703, 88] width 10 height 10
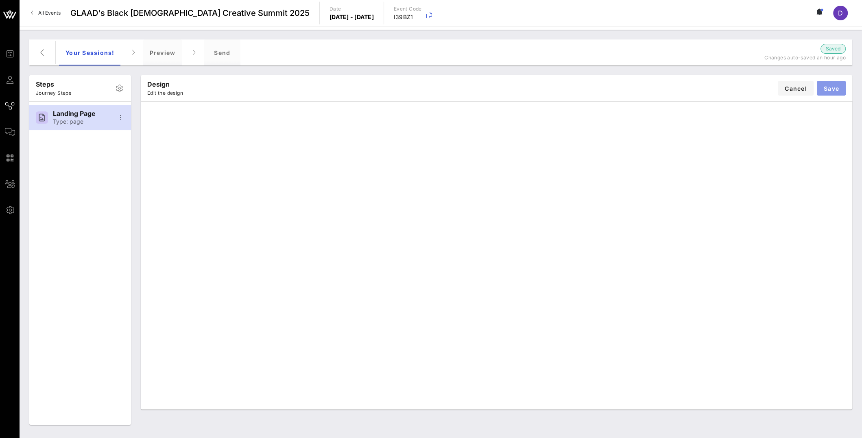
click at [831, 86] on span "Save" at bounding box center [832, 88] width 16 height 7
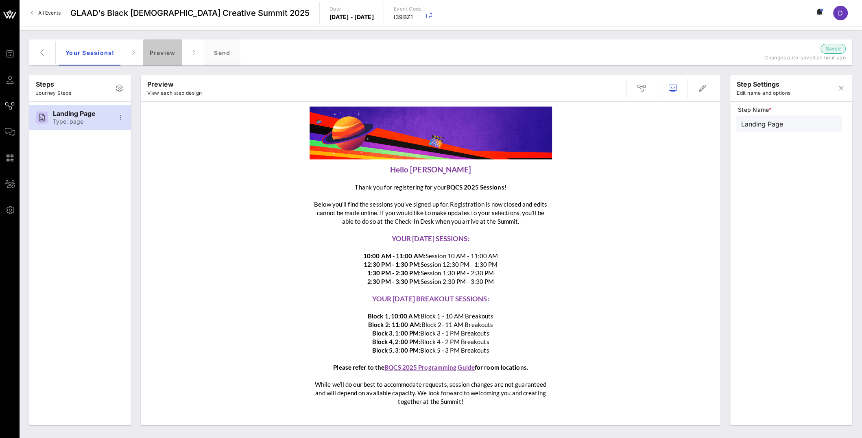
click at [164, 50] on div "Preview" at bounding box center [162, 52] width 39 height 26
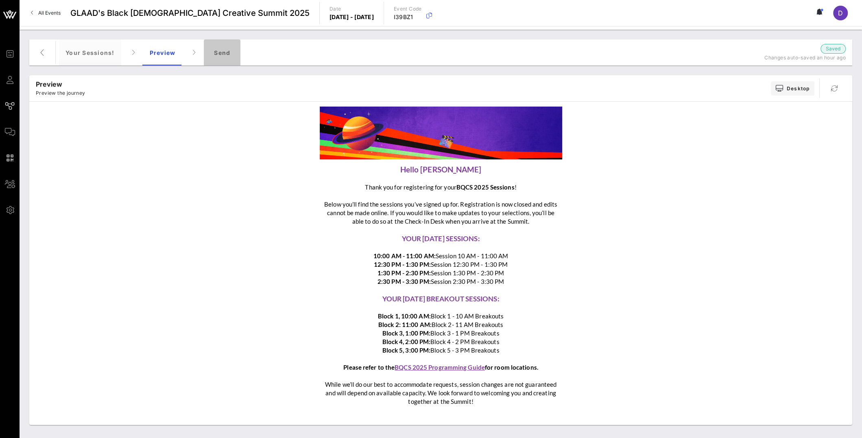
click at [216, 46] on div "Send" at bounding box center [222, 52] width 37 height 26
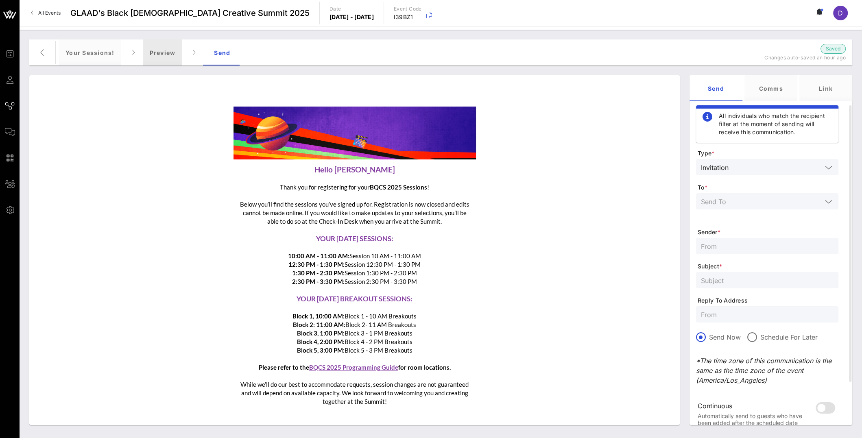
click at [171, 50] on div "Preview" at bounding box center [162, 52] width 39 height 26
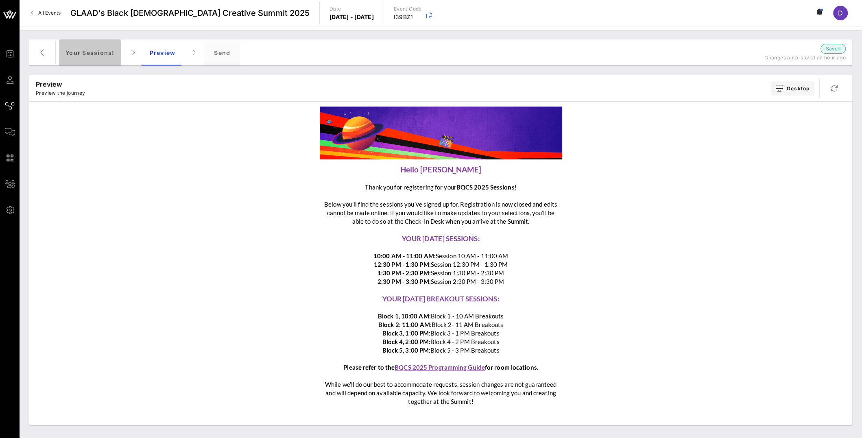
click at [103, 52] on div "Your Sessions!" at bounding box center [90, 52] width 62 height 26
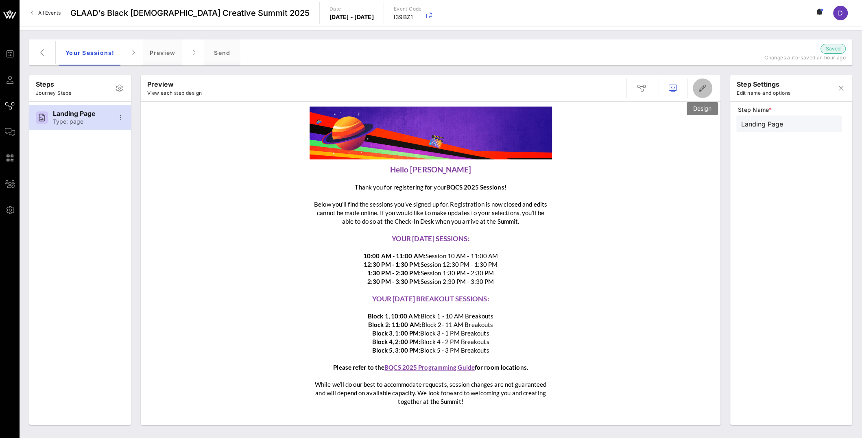
click at [705, 91] on icon "button" at bounding box center [703, 88] width 10 height 10
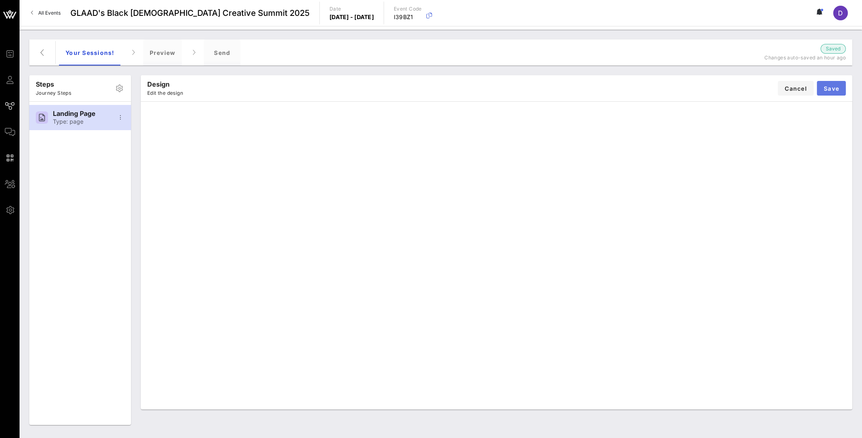
click at [837, 94] on button "Save" at bounding box center [831, 88] width 29 height 15
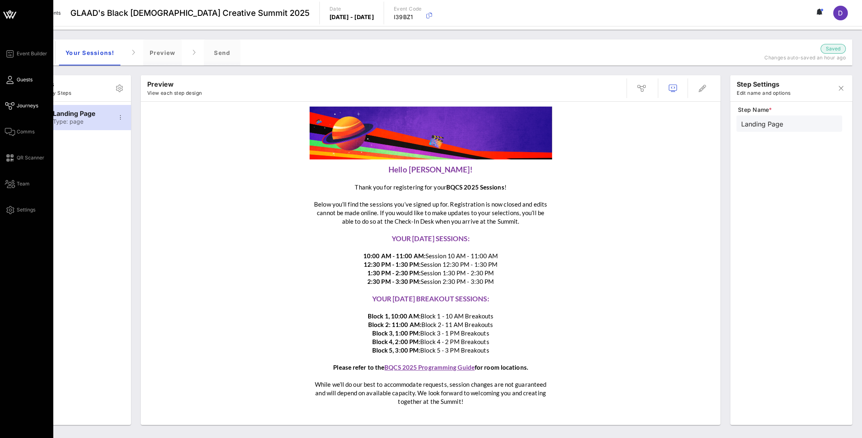
click at [23, 81] on span "Guests" at bounding box center [25, 79] width 16 height 7
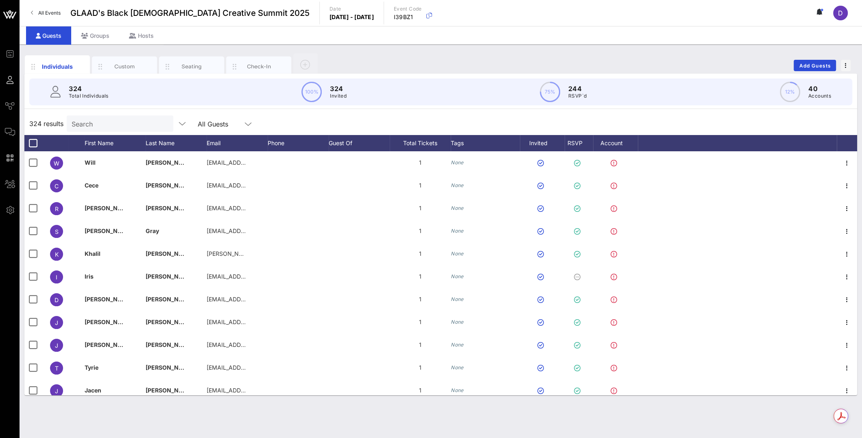
click at [118, 117] on div "Search" at bounding box center [119, 124] width 95 height 16
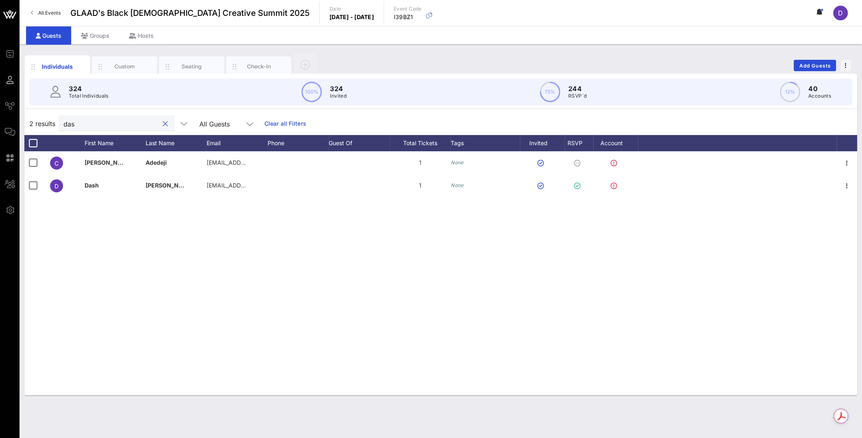
type input "das"
click at [824, 57] on div "Individuals Custom Seating Check-In Add Guests" at bounding box center [440, 65] width 833 height 26
click at [824, 66] on span "Add Guests" at bounding box center [815, 66] width 32 height 6
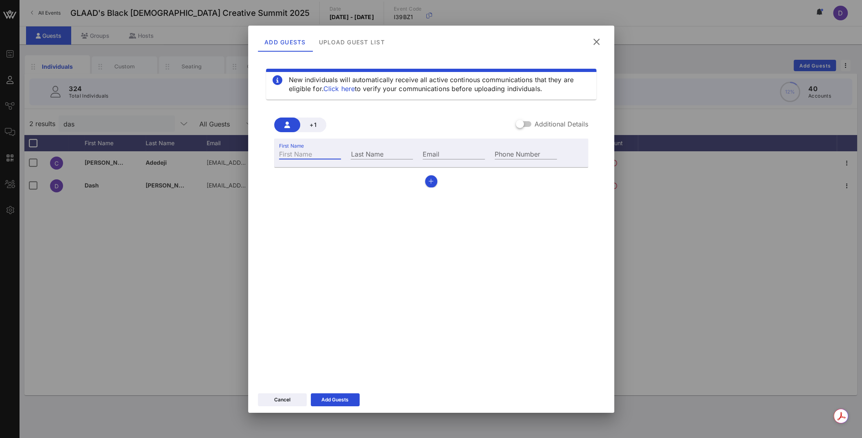
click at [319, 150] on input "First Name" at bounding box center [310, 154] width 62 height 11
type input "Dash"
type input "Gabriel"
type input "D"
drag, startPoint x: 432, startPoint y: 153, endPoint x: 392, endPoint y: 152, distance: 39.9
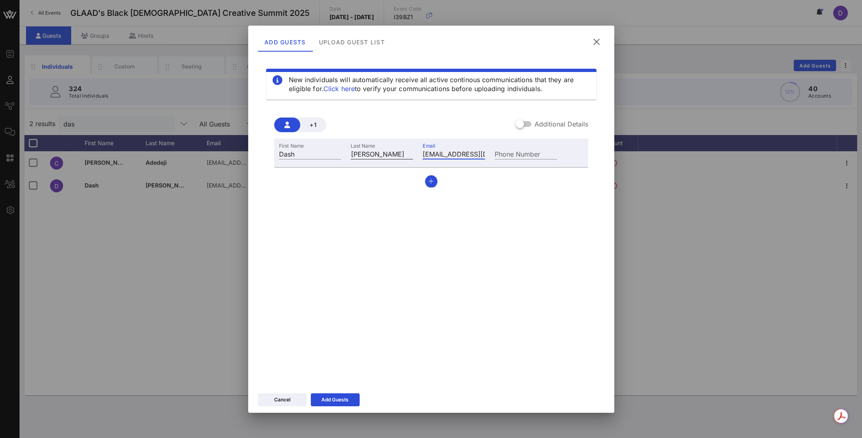
click at [392, 152] on div "First Name Dash Last Name Gabriel Email dashkagabriel@gmail.com Phone Number" at bounding box center [418, 153] width 288 height 22
type input "dashkagabriel@gmail.com"
click at [306, 154] on input "Dash" at bounding box center [310, 154] width 62 height 11
click at [378, 153] on input "Gabriel" at bounding box center [382, 154] width 62 height 11
type input "Gabriel (TEST)"
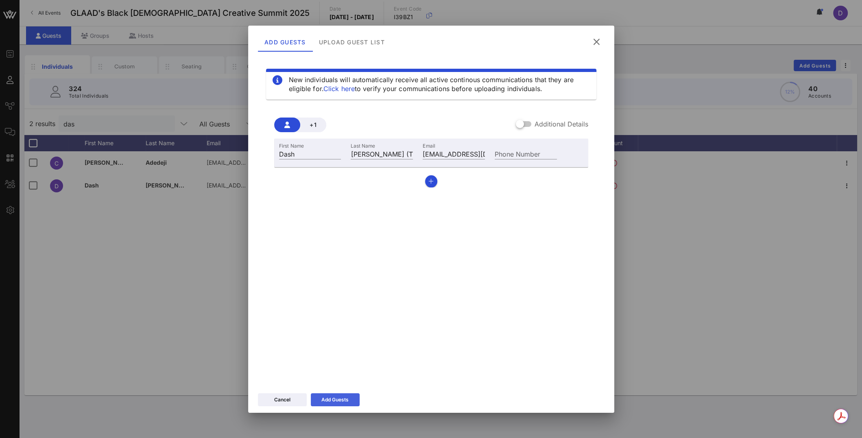
click at [325, 401] on div "Add Guests" at bounding box center [334, 400] width 27 height 8
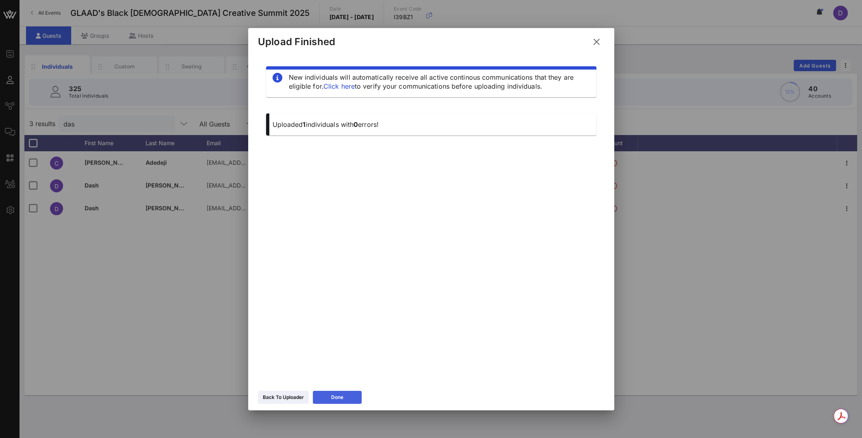
click at [329, 398] on button "Done" at bounding box center [337, 397] width 49 height 13
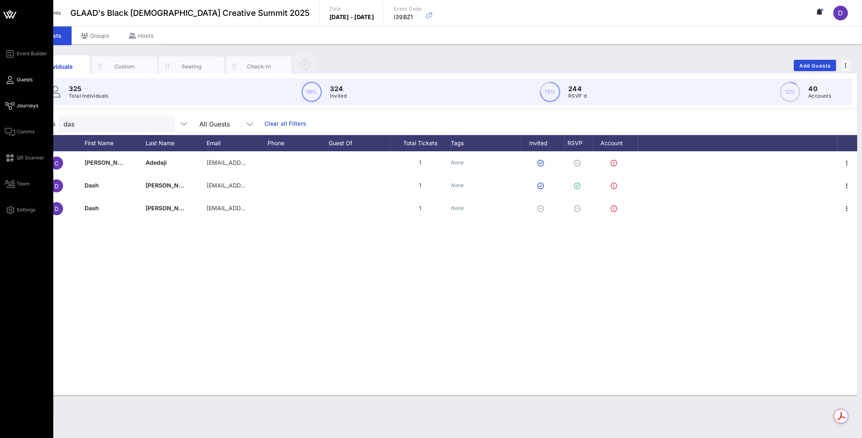
click at [11, 107] on icon at bounding box center [10, 105] width 10 height 1
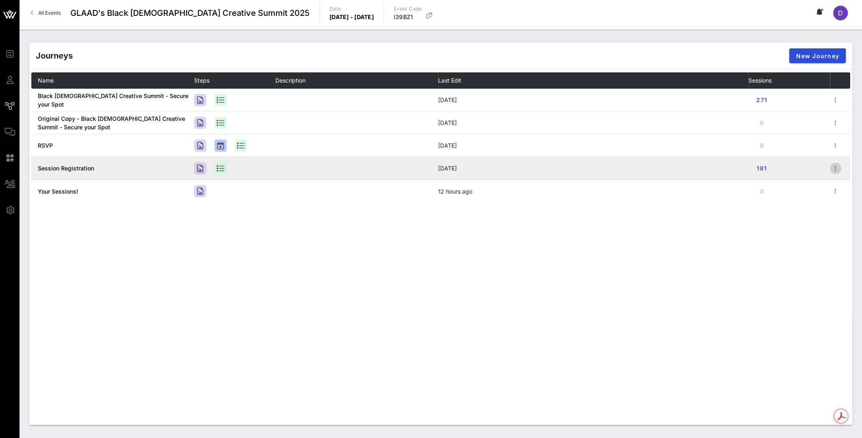
click at [831, 168] on icon "button" at bounding box center [836, 169] width 10 height 10
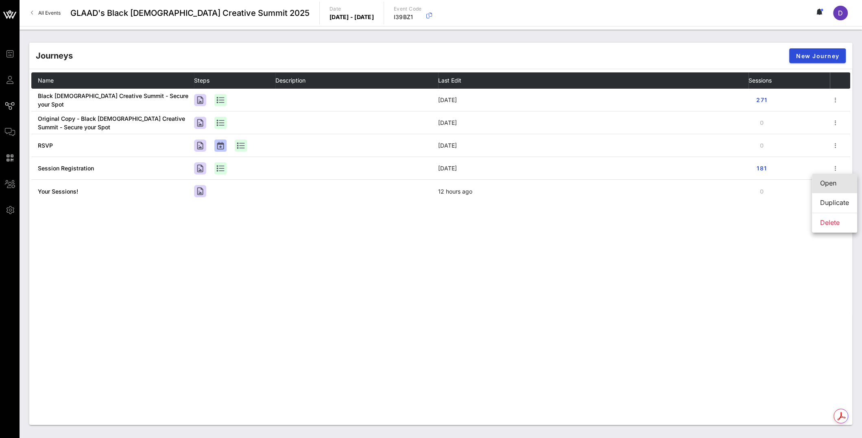
click at [833, 186] on div "Open" at bounding box center [834, 183] width 29 height 8
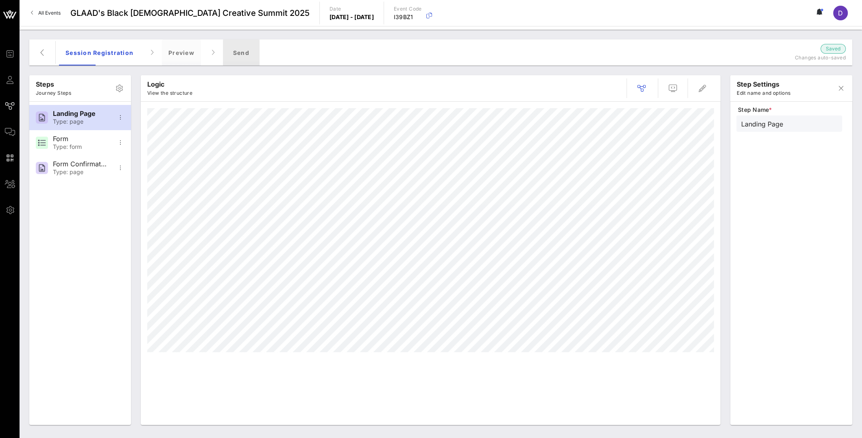
click at [241, 50] on div "Send" at bounding box center [241, 52] width 37 height 26
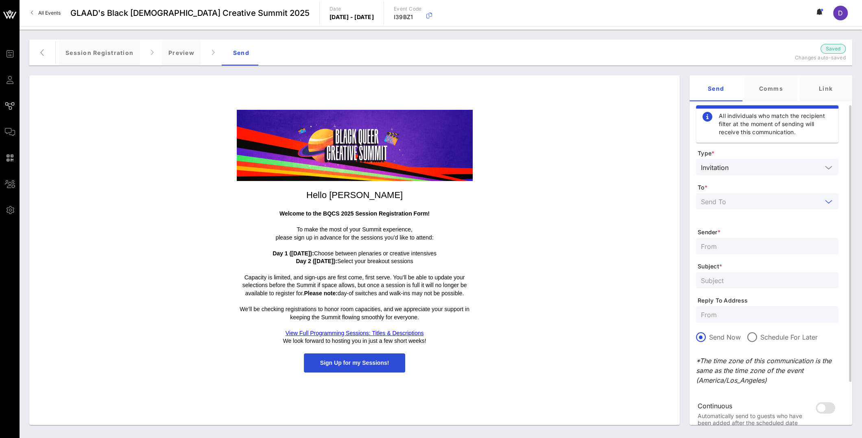
click at [749, 202] on input "text" at bounding box center [761, 201] width 121 height 11
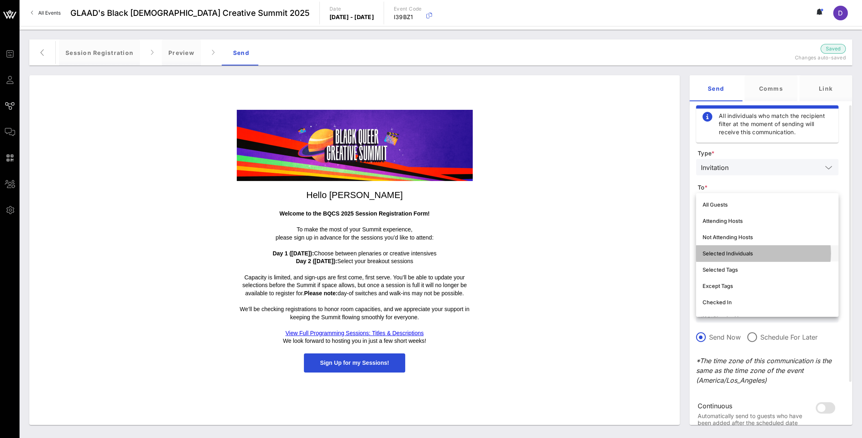
click at [757, 256] on div "Selected Individuals" at bounding box center [767, 253] width 129 height 7
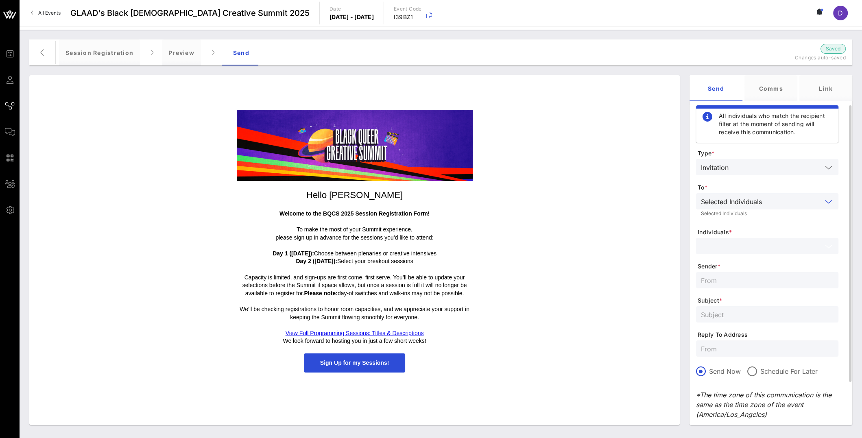
click at [754, 249] on input "text" at bounding box center [761, 246] width 121 height 11
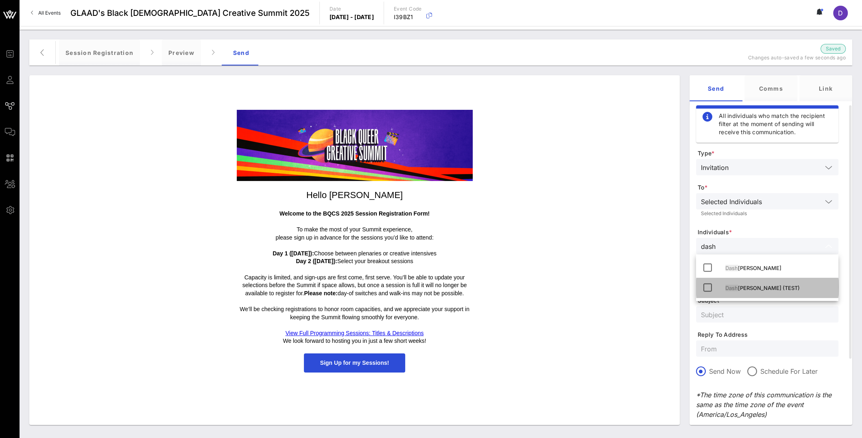
click at [745, 282] on div "Dash Gabriel (TEST)" at bounding box center [778, 288] width 107 height 13
type input "dash"
click at [782, 219] on div "Selected Individuals Selected Individuals" at bounding box center [767, 206] width 142 height 27
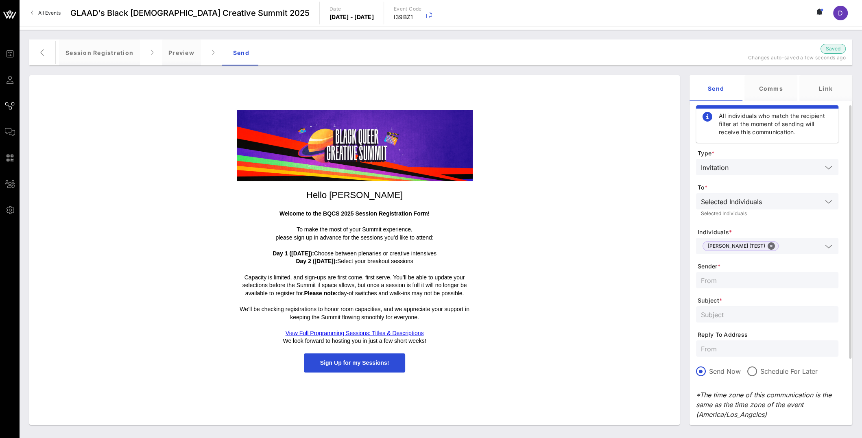
click at [748, 282] on input "text" at bounding box center [767, 280] width 133 height 11
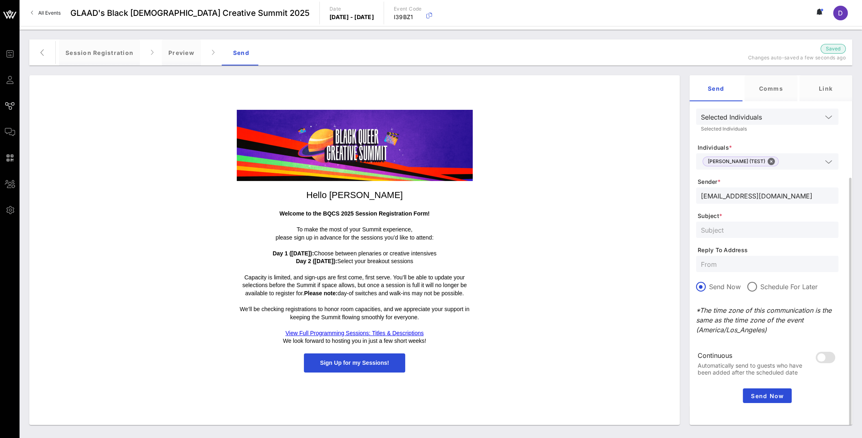
scroll to position [88, 0]
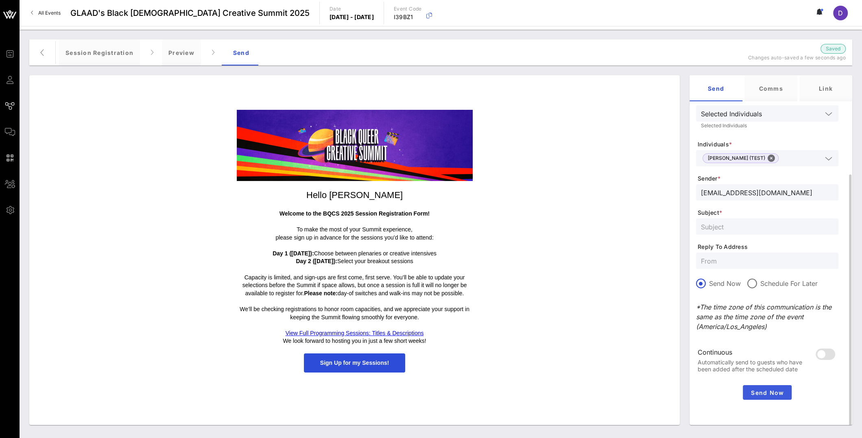
type input "[EMAIL_ADDRESS][DOMAIN_NAME]"
click at [757, 389] on span "Send Now" at bounding box center [767, 392] width 42 height 7
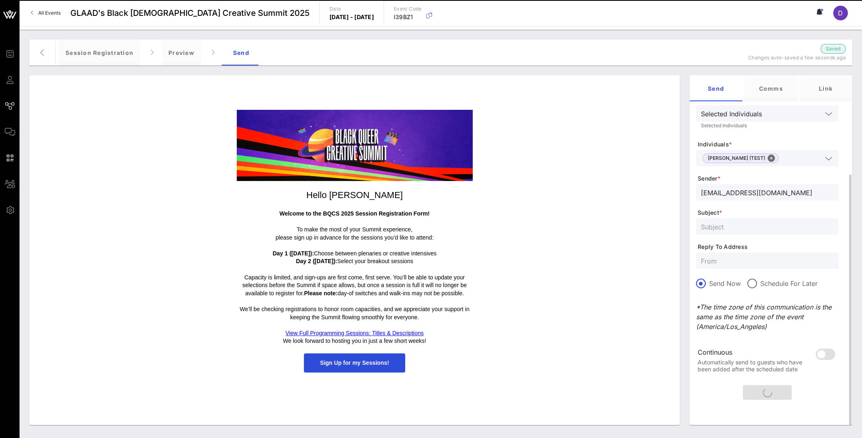
scroll to position [0, 0]
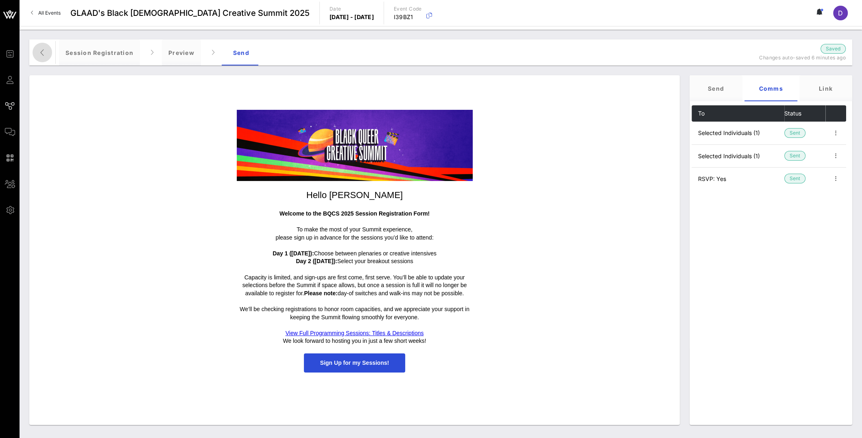
click at [42, 55] on icon "button" at bounding box center [42, 53] width 10 height 10
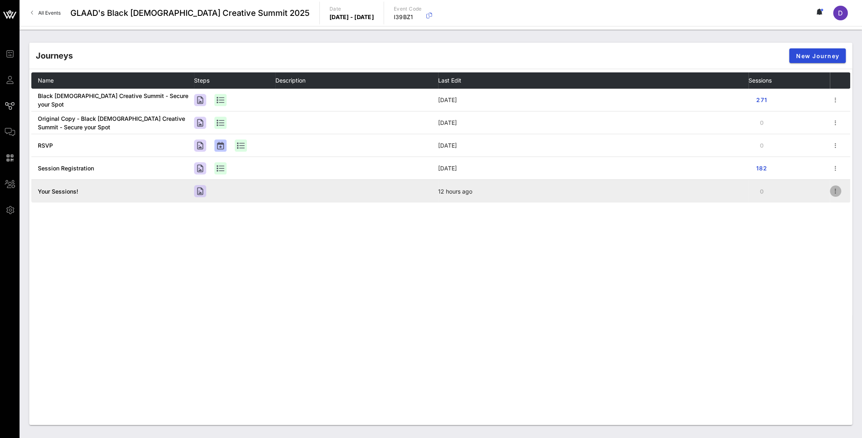
click at [836, 191] on icon "button" at bounding box center [836, 191] width 10 height 10
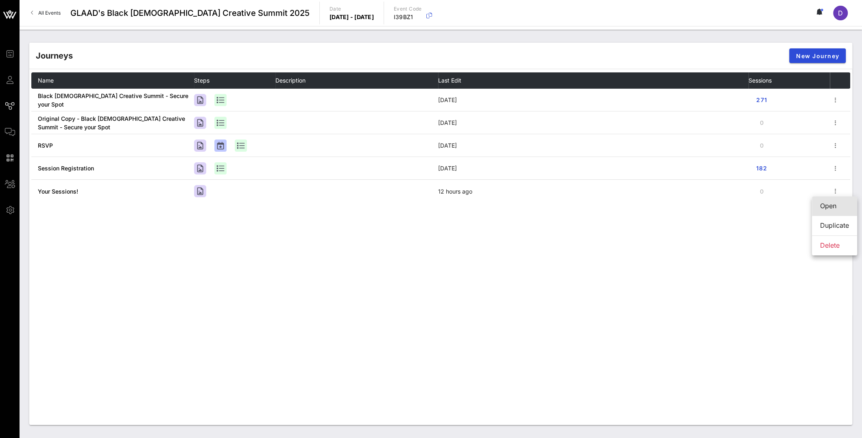
click at [829, 209] on div "Open" at bounding box center [834, 206] width 29 height 8
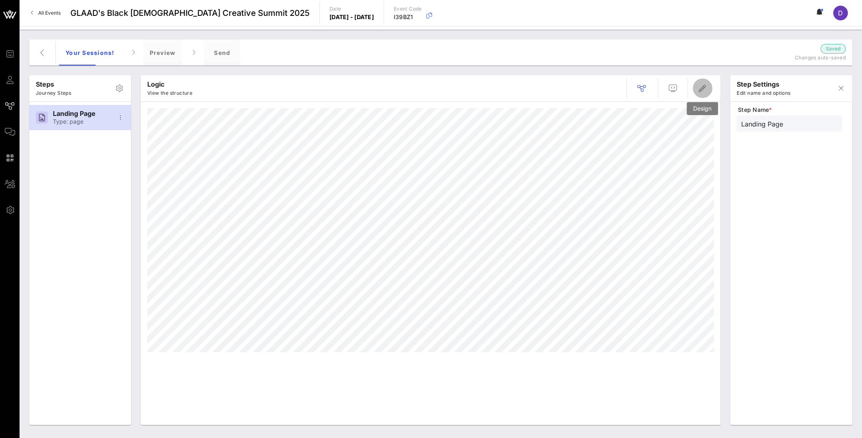
click at [706, 91] on icon "button" at bounding box center [703, 88] width 10 height 10
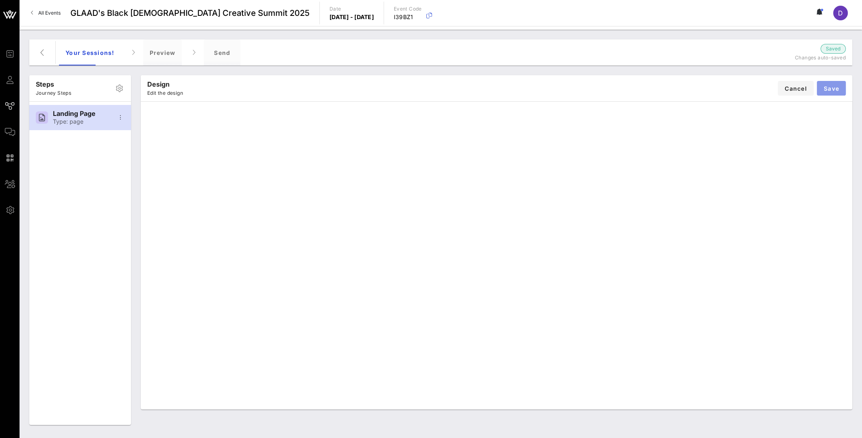
click at [830, 92] on button "Save" at bounding box center [831, 88] width 29 height 15
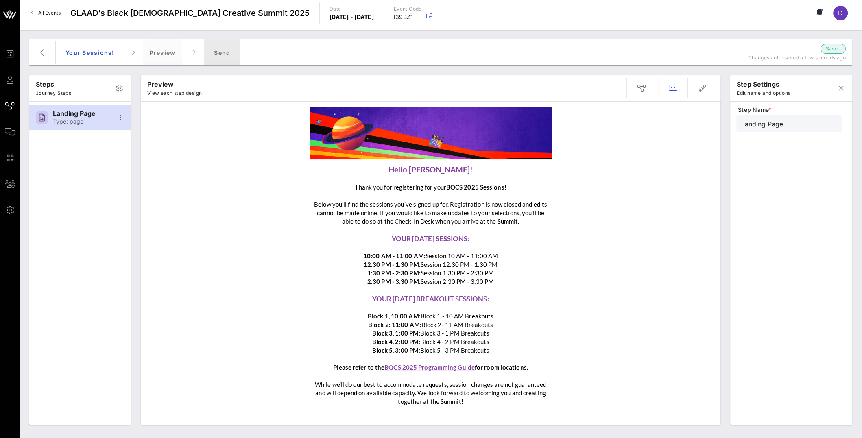
click at [214, 50] on div "Send" at bounding box center [222, 52] width 37 height 26
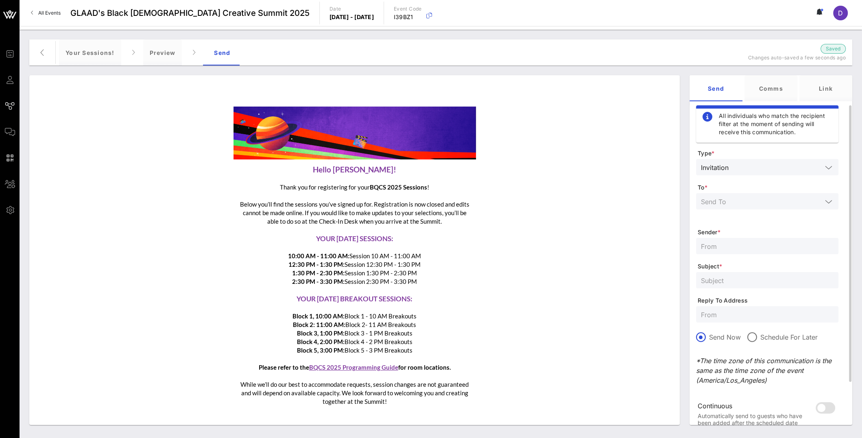
click at [737, 208] on div at bounding box center [767, 201] width 133 height 16
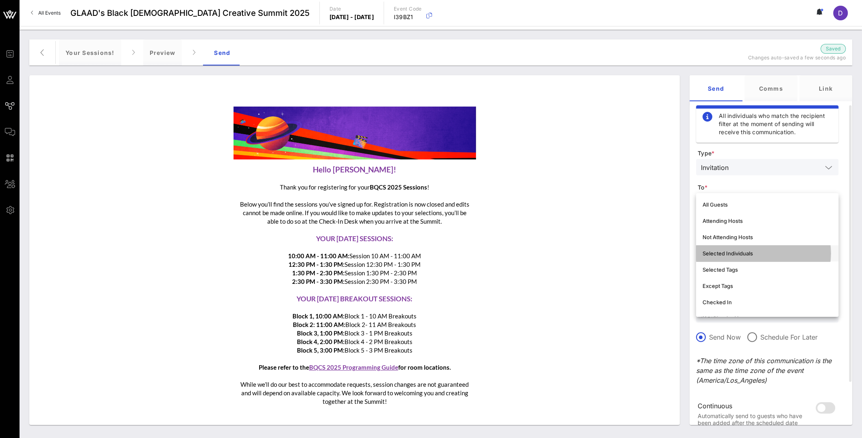
click at [733, 252] on div "Selected Individuals" at bounding box center [767, 253] width 129 height 7
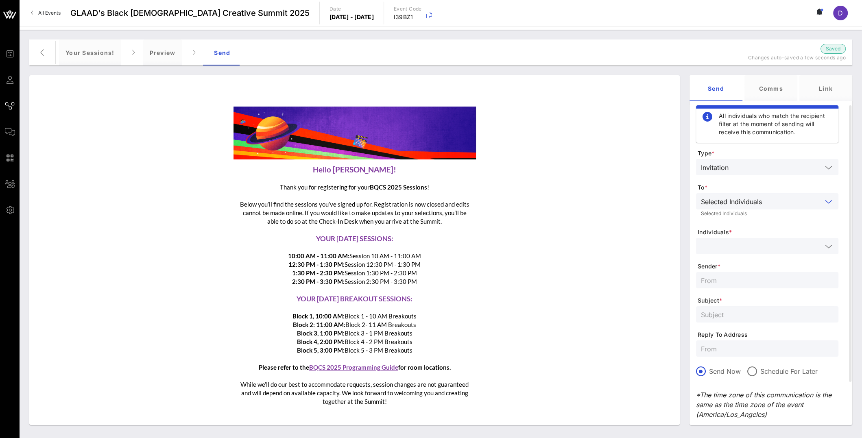
click at [733, 252] on div at bounding box center [767, 246] width 133 height 16
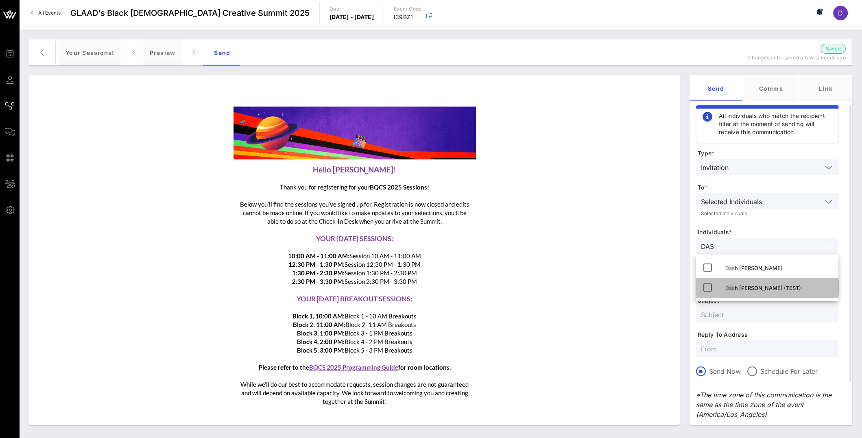
click at [736, 288] on div "Das h [PERSON_NAME] (TEST)" at bounding box center [778, 288] width 107 height 7
type input "DAS"
click at [768, 212] on div "Selected Individuals" at bounding box center [767, 213] width 133 height 5
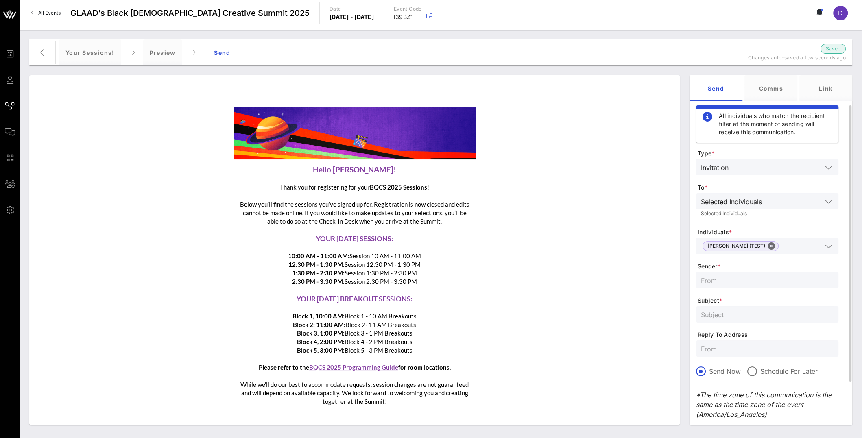
click at [749, 282] on input "text" at bounding box center [767, 280] width 133 height 11
type input "[EMAIL_ADDRESS][DOMAIN_NAME]"
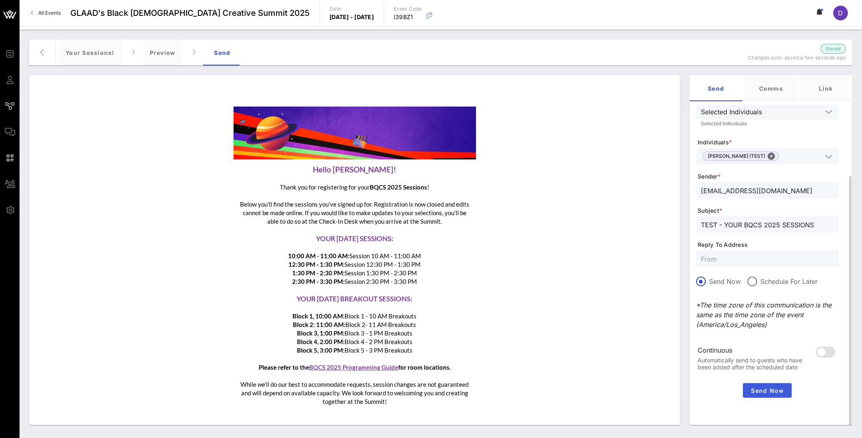
type input "TEST - YOUR BQCS 2025 SESSIONS"
click at [764, 393] on span "Send Now" at bounding box center [767, 390] width 42 height 7
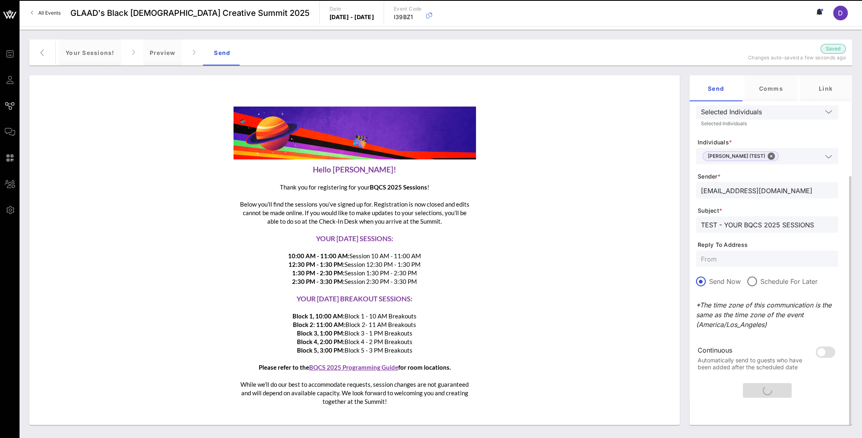
scroll to position [0, 0]
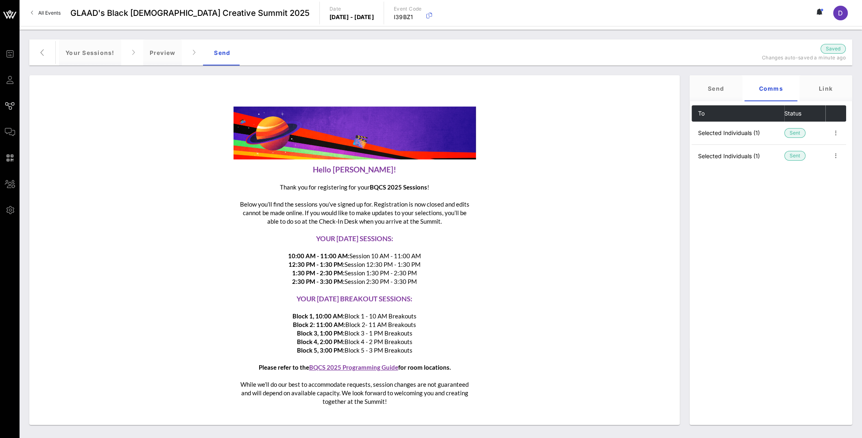
click at [415, 275] on p "10:00 AM - 11:00 AM: Session 10 AM - 11:00 AM 12:30 PM - 1:30 PM: Session 12:30…" at bounding box center [355, 269] width 236 height 34
click at [481, 179] on div "Hello Dashka! Thank you for registering for your BQCS 2025 Sessions ! Below you…" at bounding box center [354, 258] width 642 height 304
click at [152, 54] on div "Preview" at bounding box center [162, 52] width 39 height 26
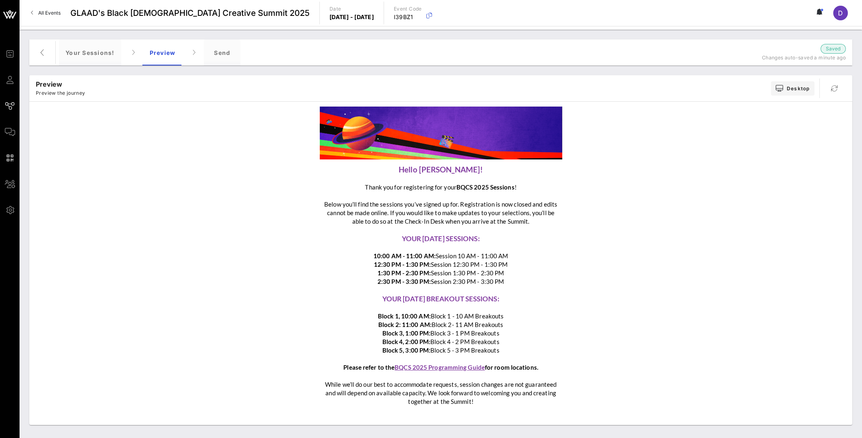
click at [615, 186] on div "Hello Dashka! Thank you for registering for your BQCS 2025 Sessions ! Below you…" at bounding box center [440, 258] width 815 height 304
click at [95, 53] on div "Your Sessions!" at bounding box center [90, 52] width 62 height 26
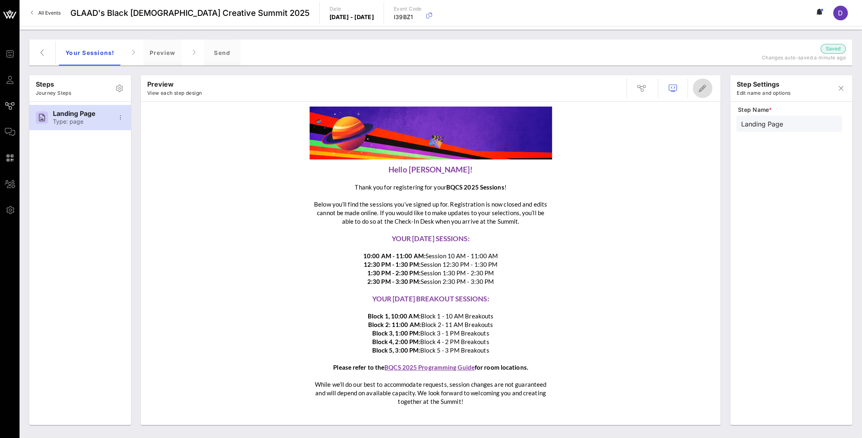
click at [702, 91] on icon "button" at bounding box center [703, 88] width 10 height 10
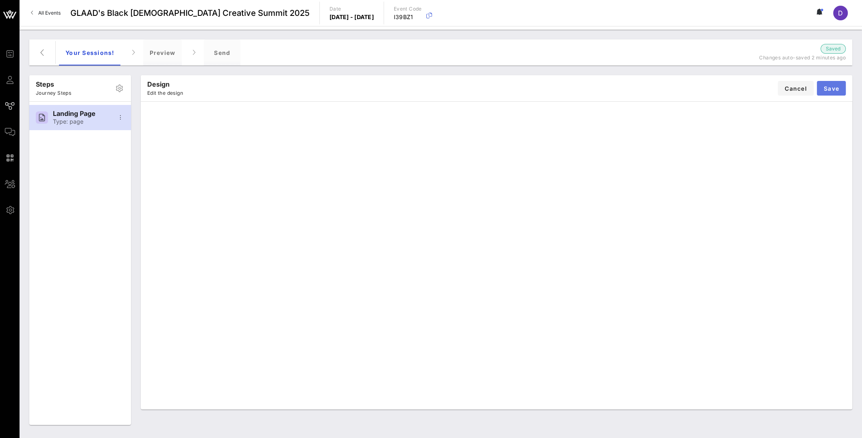
click at [832, 88] on span "Save" at bounding box center [832, 88] width 16 height 7
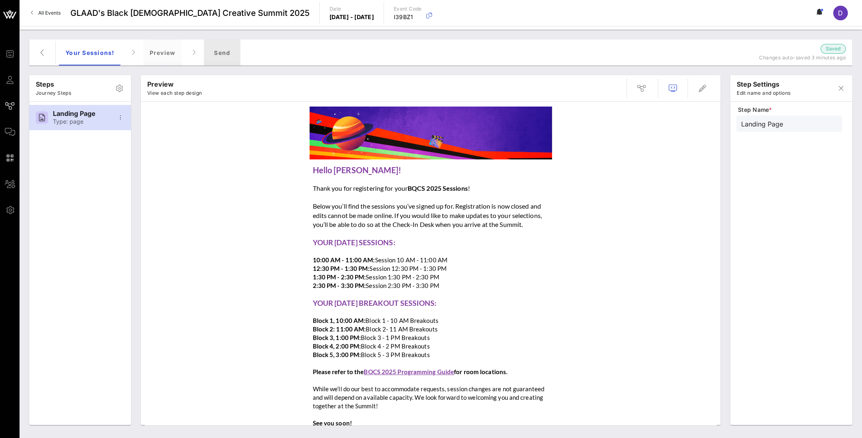
click at [220, 48] on div "Send" at bounding box center [222, 52] width 37 height 26
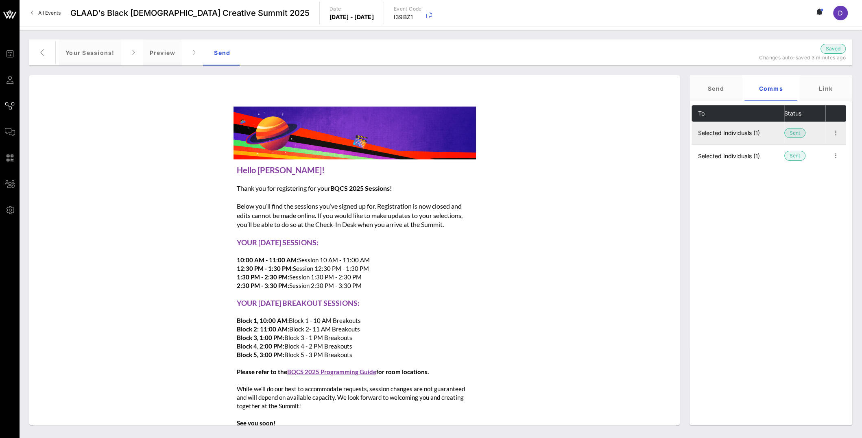
click at [830, 131] on td at bounding box center [836, 133] width 21 height 23
click at [839, 134] on icon "button" at bounding box center [836, 133] width 10 height 10
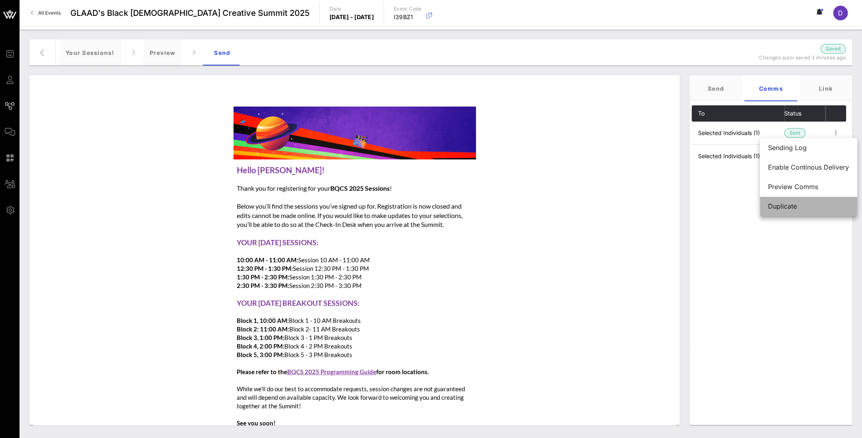
click at [815, 203] on div "Duplicate" at bounding box center [808, 207] width 81 height 8
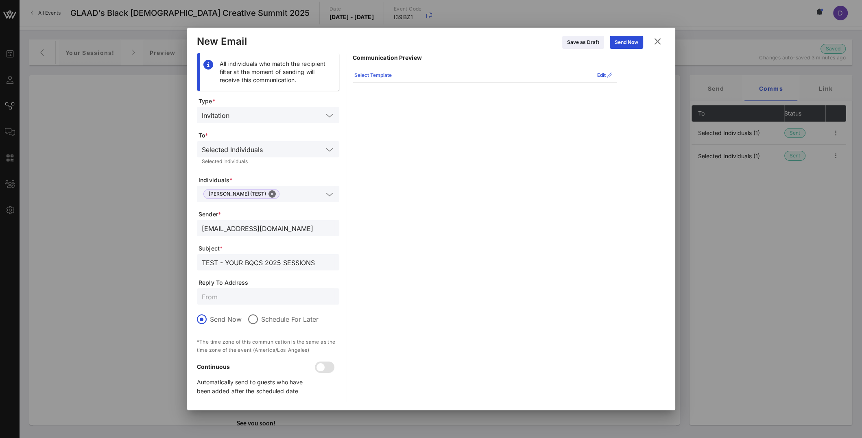
click at [392, 79] on button "Select Template" at bounding box center [373, 75] width 47 height 13
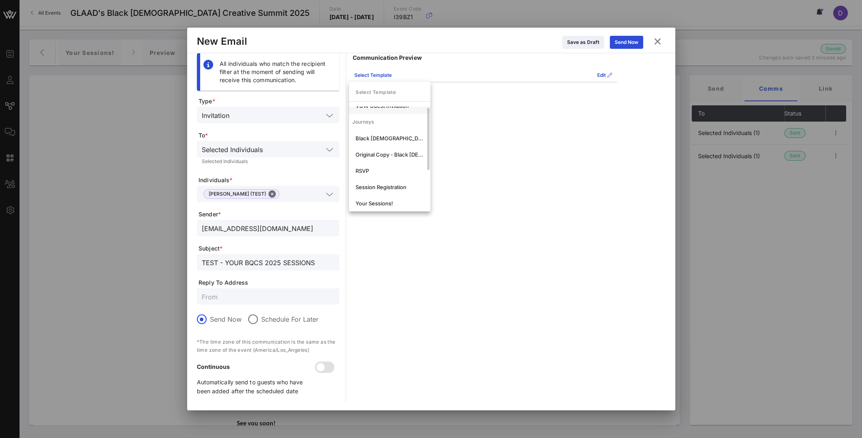
scroll to position [64, 0]
click at [405, 207] on div "Templates VOW GO Share VOW PRO Share VOW Guest Invitation Journeys Black Queer …" at bounding box center [389, 125] width 81 height 166
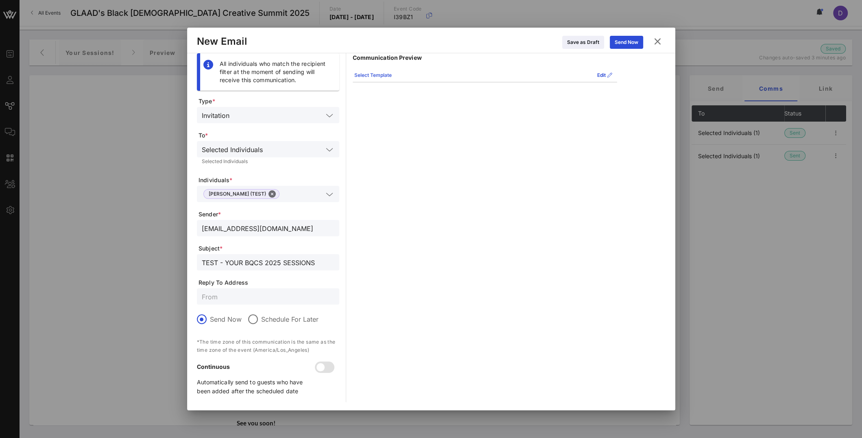
click at [384, 73] on div "Select Template" at bounding box center [372, 75] width 37 height 8
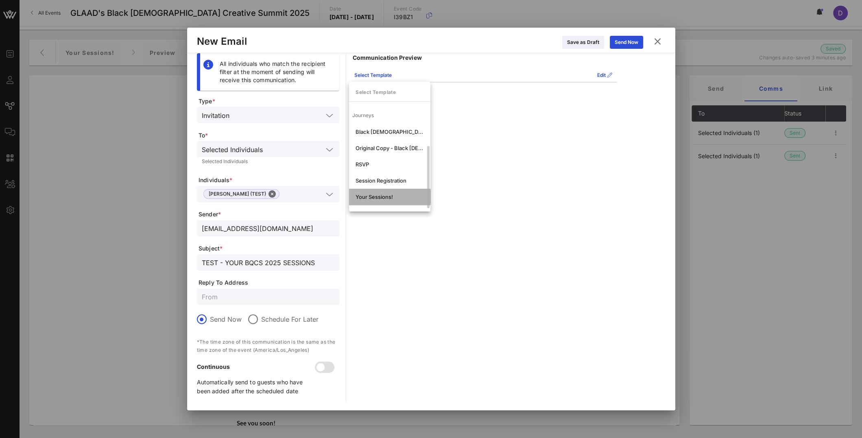
click at [389, 191] on div "Your Sessions!" at bounding box center [389, 197] width 81 height 16
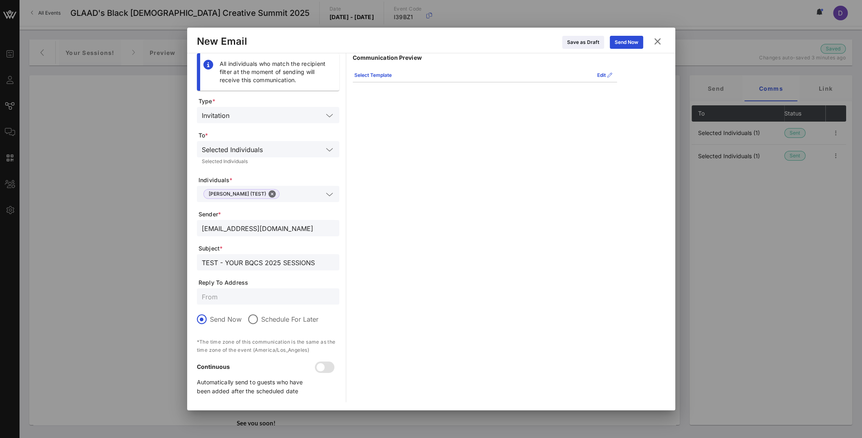
click at [425, 164] on div "Communication Preview Select Template Edit Hello Dashka! Thank you for register…" at bounding box center [485, 227] width 264 height 349
click at [391, 73] on div "Select Template" at bounding box center [372, 75] width 37 height 8
click at [603, 76] on icon at bounding box center [605, 75] width 6 height 5
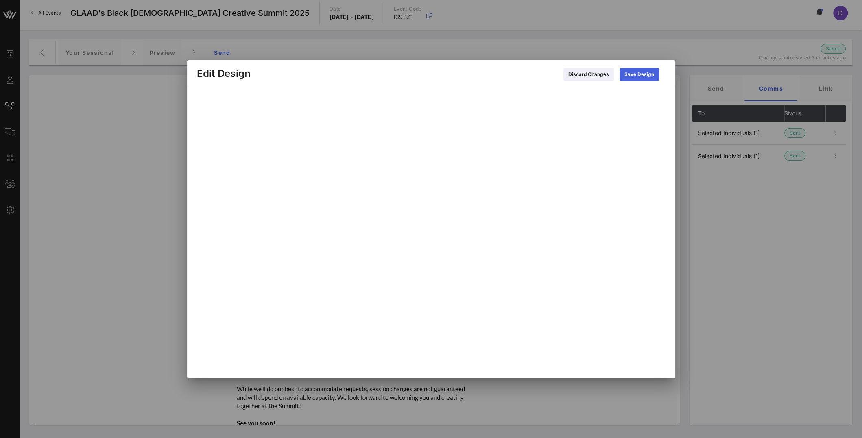
click at [645, 75] on div "Save Design" at bounding box center [640, 74] width 30 height 8
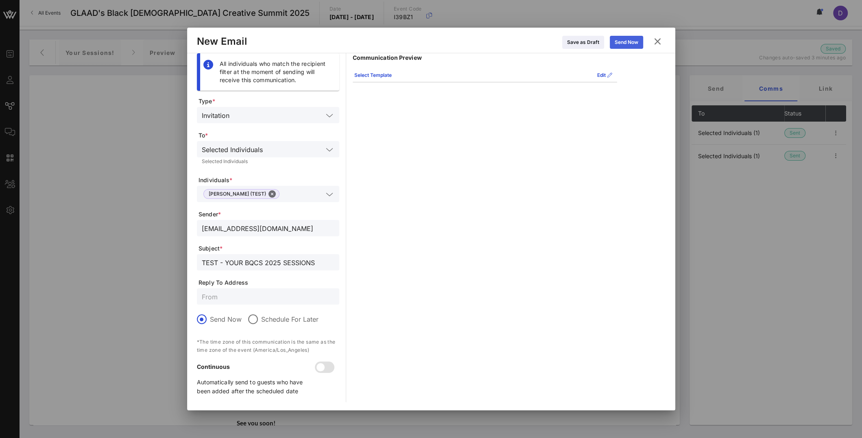
click at [626, 38] on div "Send Now" at bounding box center [627, 42] width 24 height 8
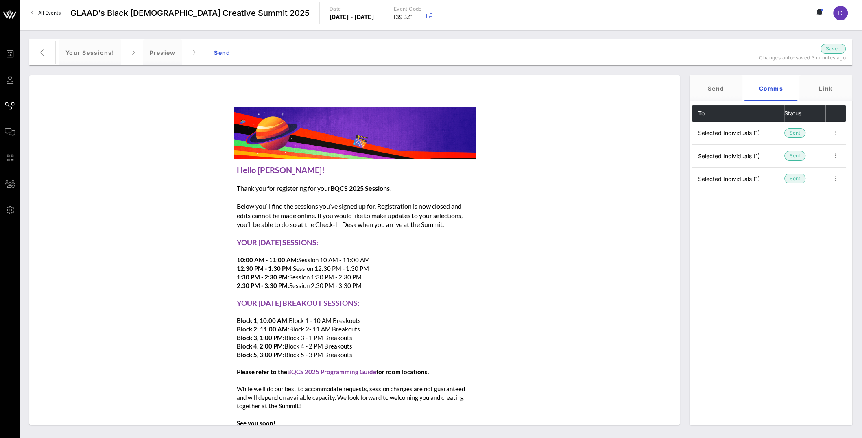
click at [285, 180] on td "Thank you for registering for your BQCS 2025 Sessions ! Below you’ll find the s…" at bounding box center [355, 207] width 244 height 54
click at [163, 52] on div "Preview" at bounding box center [162, 52] width 39 height 26
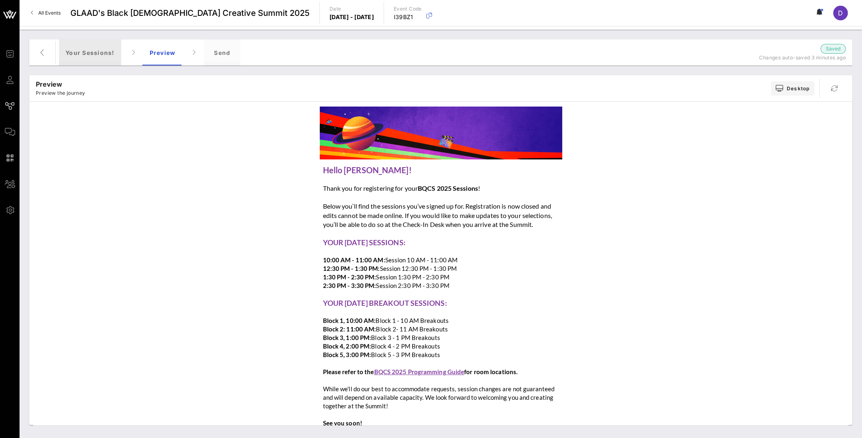
click at [106, 55] on div "Your Sessions!" at bounding box center [90, 52] width 62 height 26
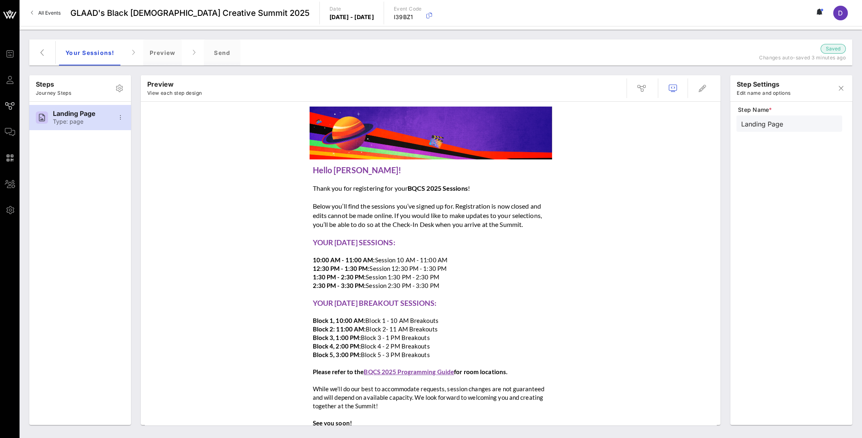
click at [375, 262] on p "10:00 AM - 11:00 AM: Session 10 AM - 11:00 AM 12:30 PM - 1:30 PM: Session 12:30…" at bounding box center [431, 273] width 236 height 34
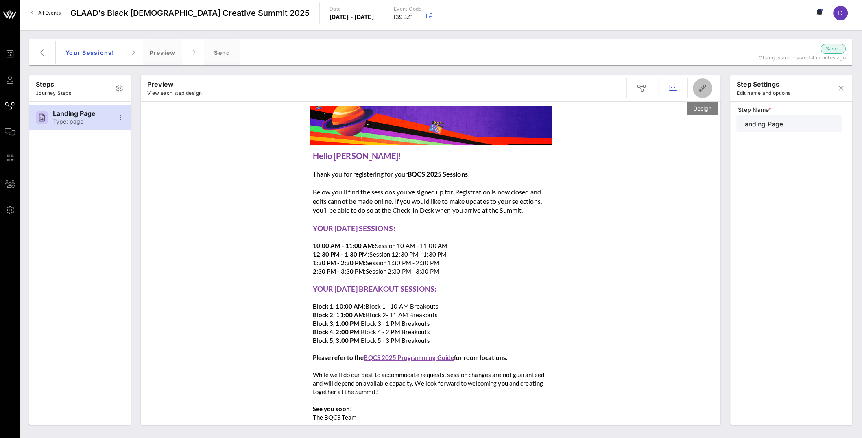
click at [698, 96] on button "button" at bounding box center [703, 89] width 20 height 20
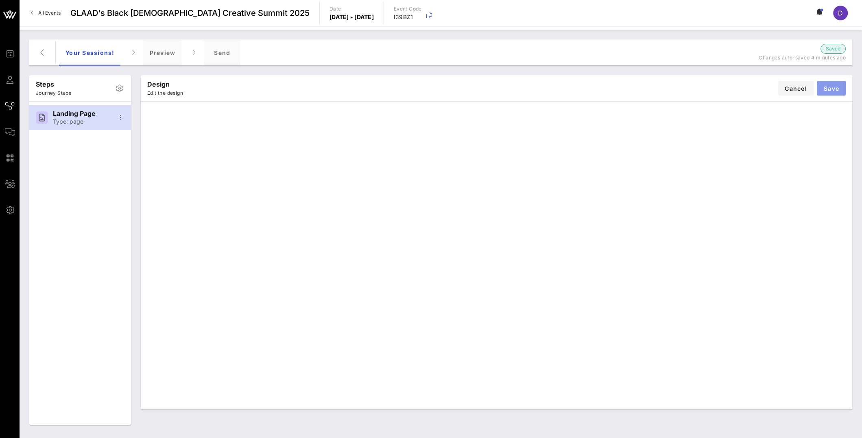
click at [838, 85] on span "Save" at bounding box center [832, 88] width 16 height 7
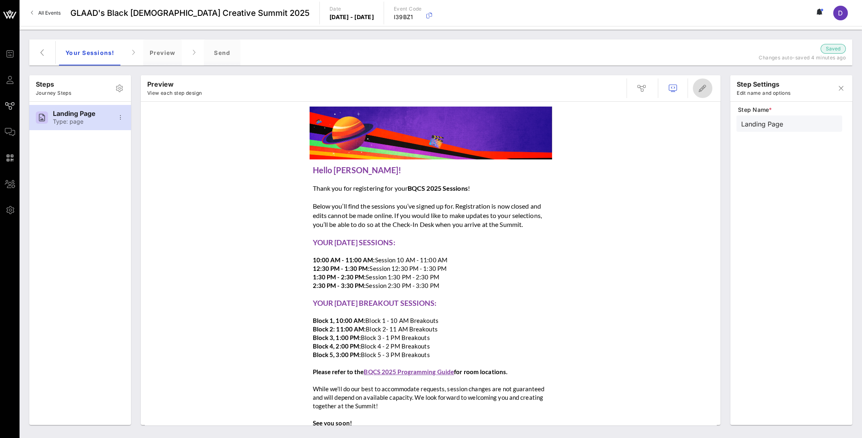
click at [703, 80] on button "button" at bounding box center [703, 89] width 20 height 20
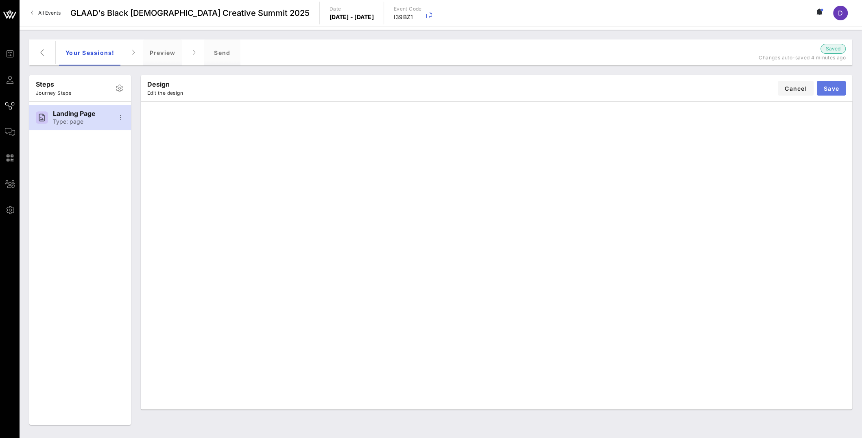
click at [838, 87] on span "Save" at bounding box center [832, 88] width 16 height 7
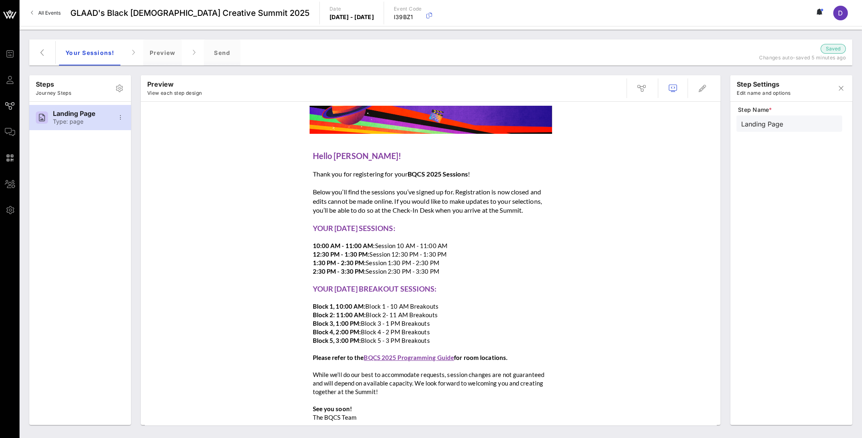
scroll to position [0, 0]
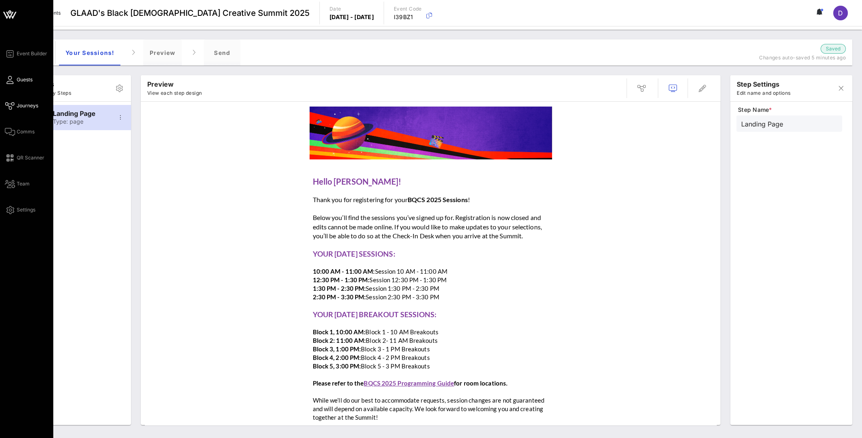
click at [21, 76] on span "Guests" at bounding box center [25, 79] width 16 height 7
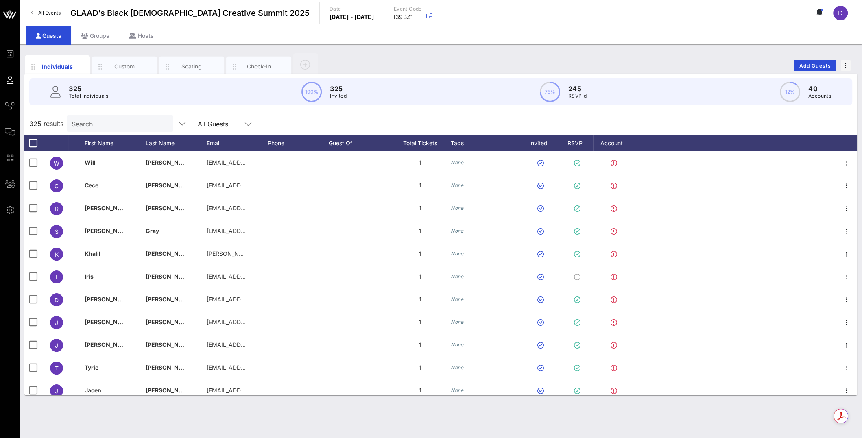
click at [107, 114] on div "325 results Search All Guests" at bounding box center [440, 123] width 833 height 23
click at [110, 128] on input "Search" at bounding box center [119, 123] width 95 height 11
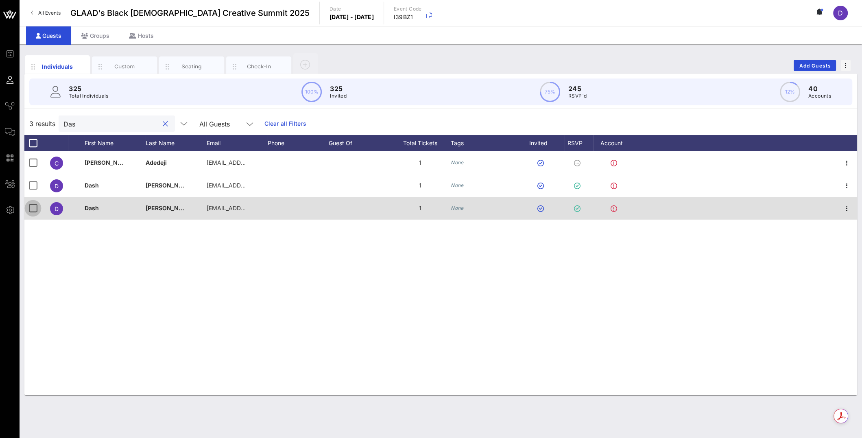
type input "Das"
click at [31, 210] on div at bounding box center [33, 208] width 14 height 14
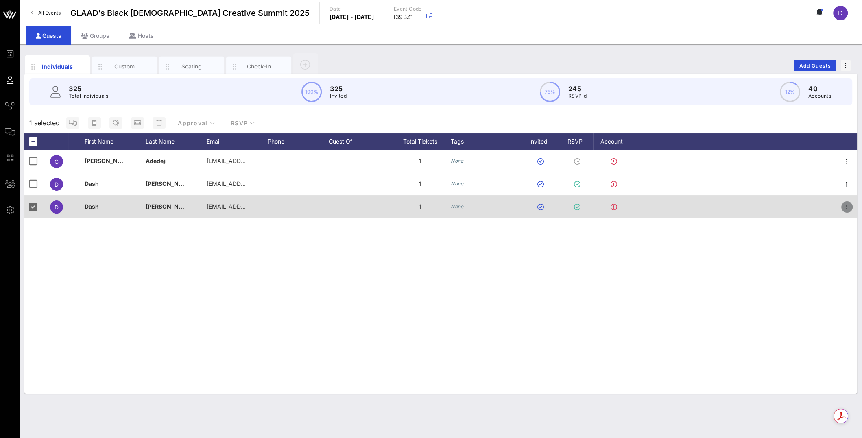
click at [848, 210] on icon "button" at bounding box center [847, 207] width 10 height 10
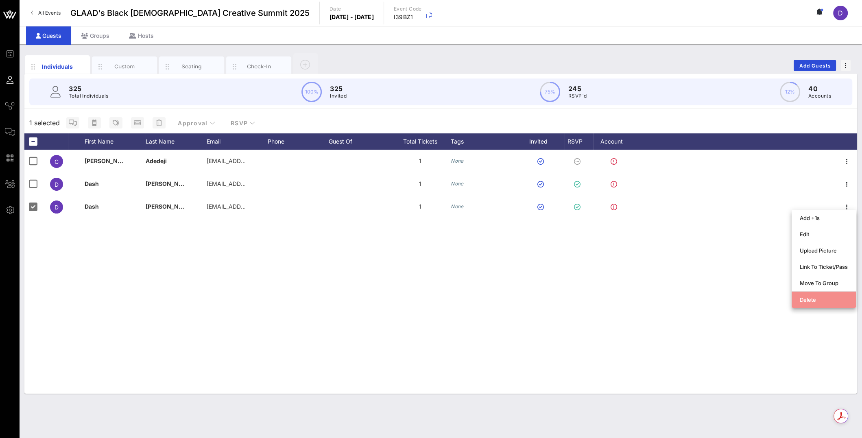
click at [817, 299] on div "Delete" at bounding box center [824, 300] width 48 height 7
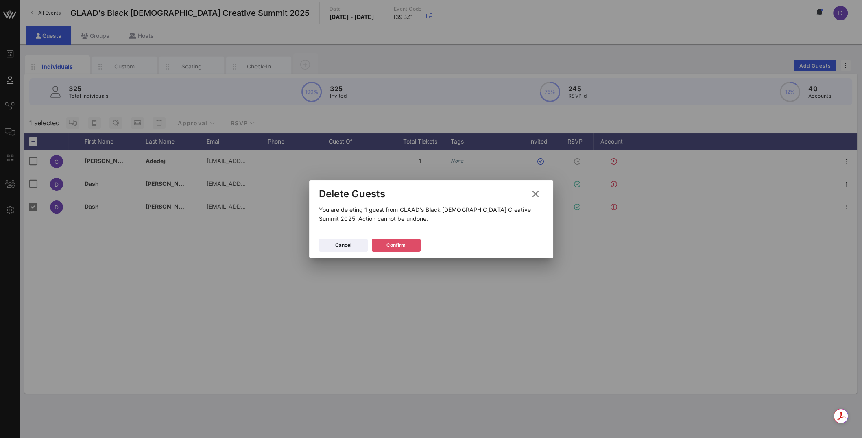
click at [387, 245] on div "Confirm" at bounding box center [396, 245] width 19 height 8
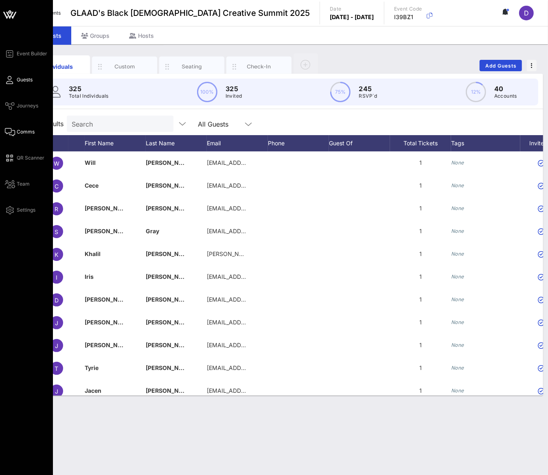
click at [13, 131] on icon at bounding box center [10, 131] width 10 height 1
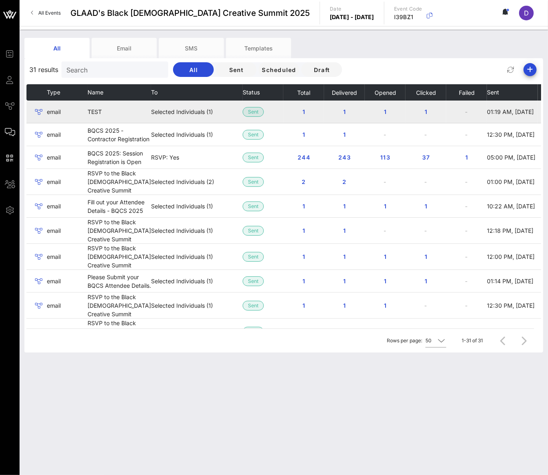
scroll to position [0, 22]
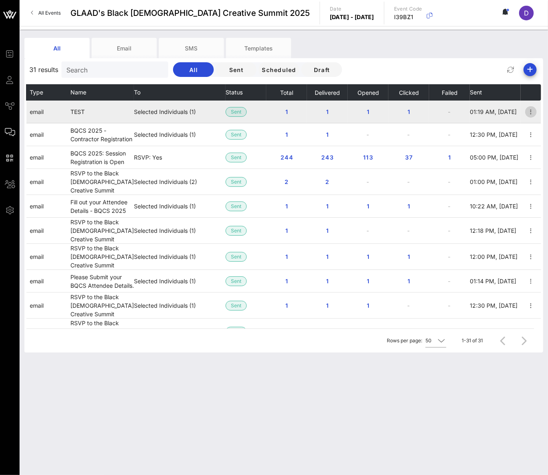
click at [526, 111] on icon "button" at bounding box center [531, 112] width 10 height 10
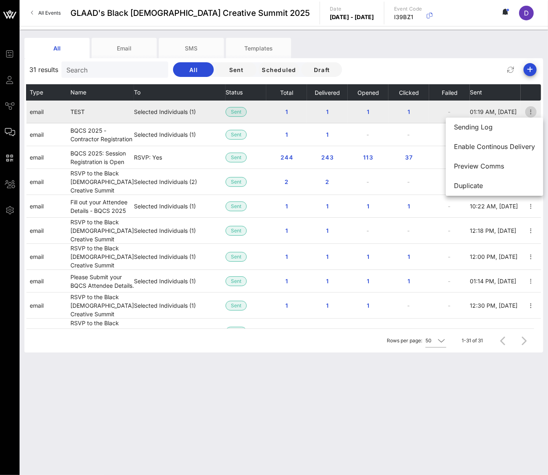
scroll to position [0, 17]
click at [162, 118] on td "Selected Individuals (1)" at bounding box center [180, 111] width 92 height 23
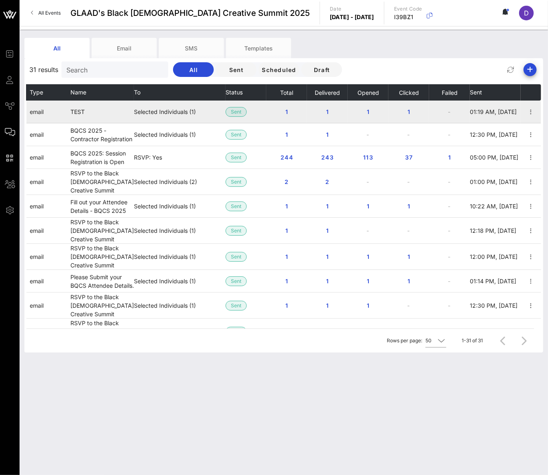
scroll to position [0, 0]
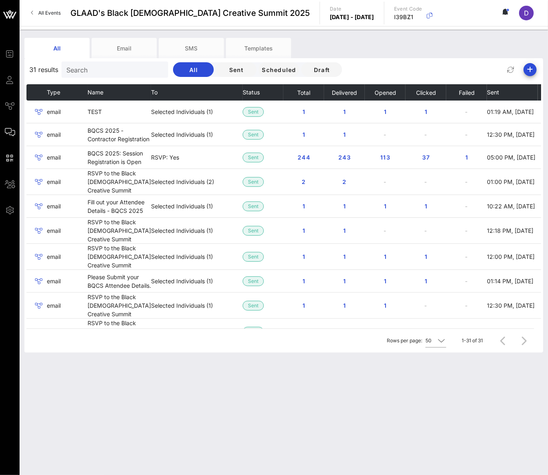
click at [311, 77] on div "31 results Search All Sent Scheduled Draft" at bounding box center [283, 70] width 518 height 20
click at [308, 70] on span "Draft" at bounding box center [322, 69] width 28 height 7
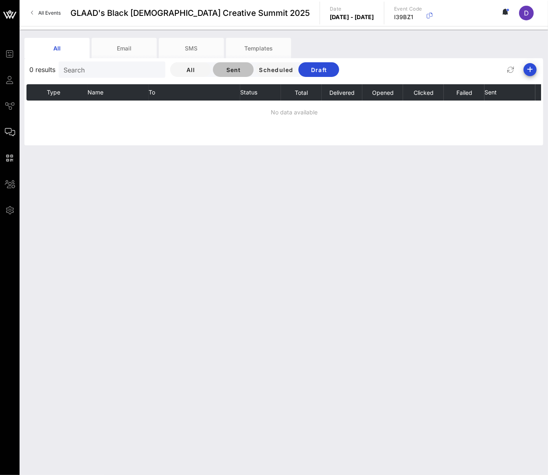
click at [219, 67] on span "Sent" at bounding box center [233, 69] width 28 height 7
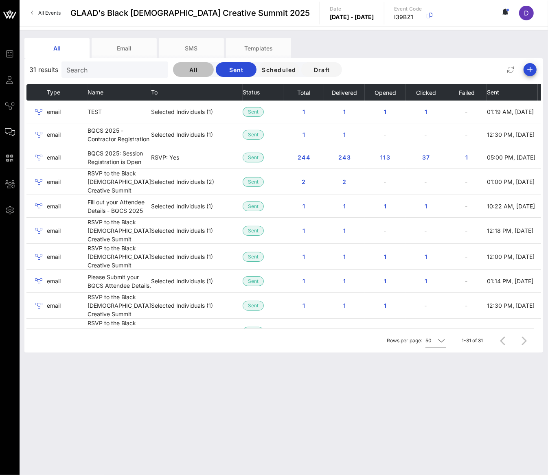
click at [176, 65] on button "All" at bounding box center [193, 69] width 41 height 15
click at [216, 76] on button "Sent" at bounding box center [236, 69] width 41 height 15
click at [258, 74] on button "Scheduled" at bounding box center [278, 69] width 41 height 15
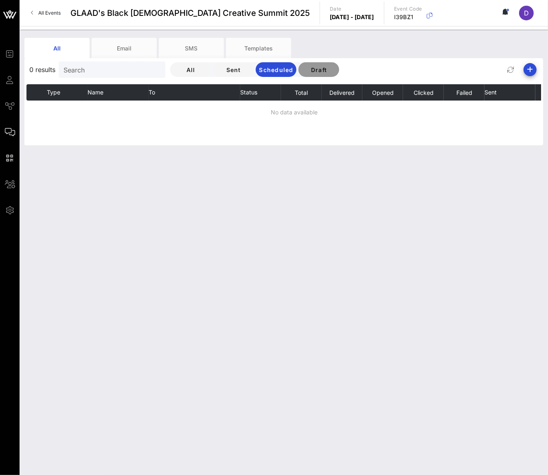
click at [298, 76] on button "Draft" at bounding box center [318, 69] width 41 height 15
click at [531, 72] on icon "button" at bounding box center [530, 70] width 10 height 10
click at [529, 86] on div "Email" at bounding box center [526, 86] width 17 height 8
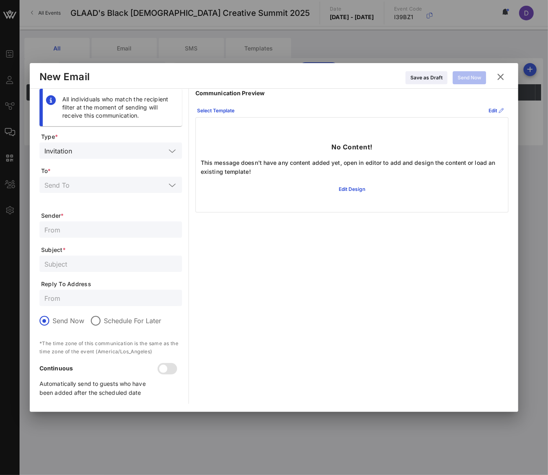
click at [506, 77] on button at bounding box center [500, 77] width 16 height 15
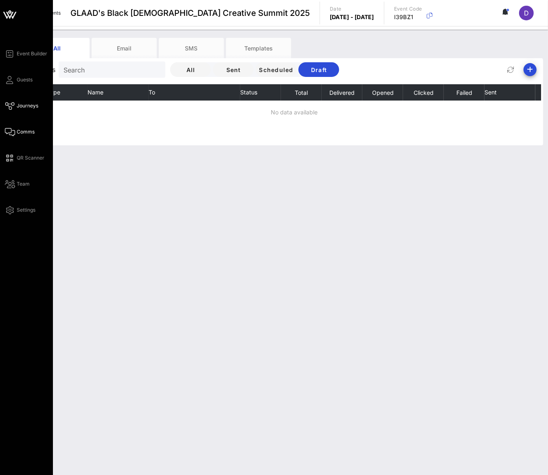
click at [8, 105] on icon at bounding box center [10, 105] width 10 height 1
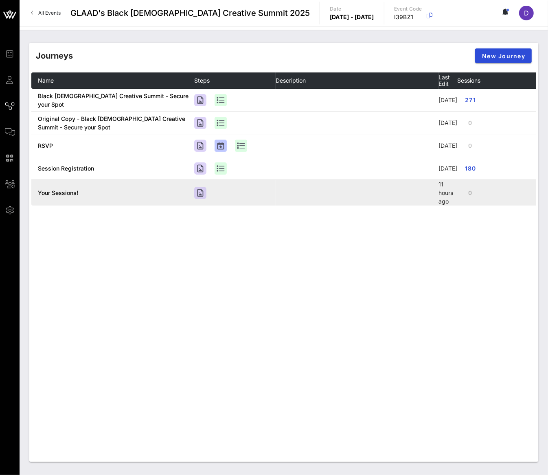
click at [485, 205] on td "0" at bounding box center [497, 193] width 81 height 26
click at [278, 205] on td at bounding box center [356, 193] width 163 height 26
click at [447, 205] on span "11 hours ago" at bounding box center [445, 193] width 15 height 24
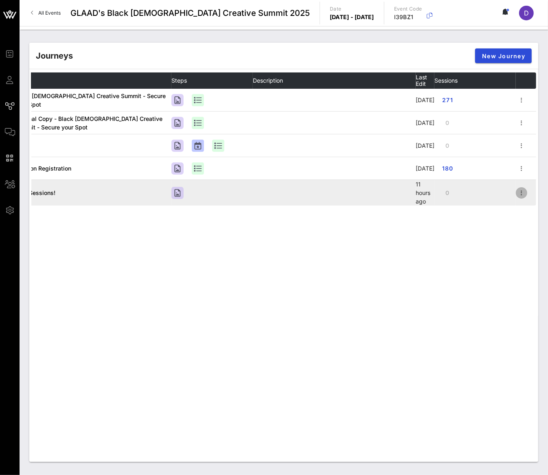
click at [522, 198] on icon "button" at bounding box center [521, 193] width 10 height 10
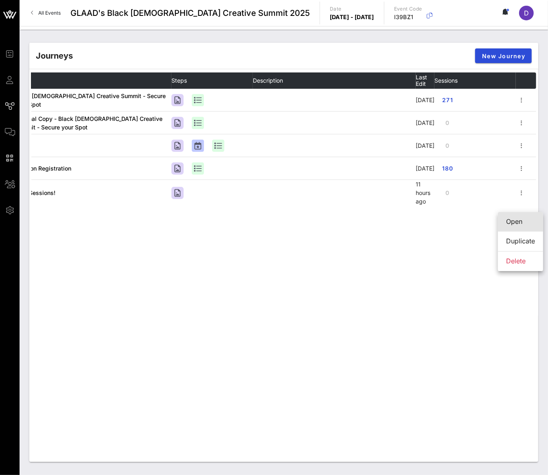
click at [522, 221] on div "Open" at bounding box center [520, 222] width 29 height 8
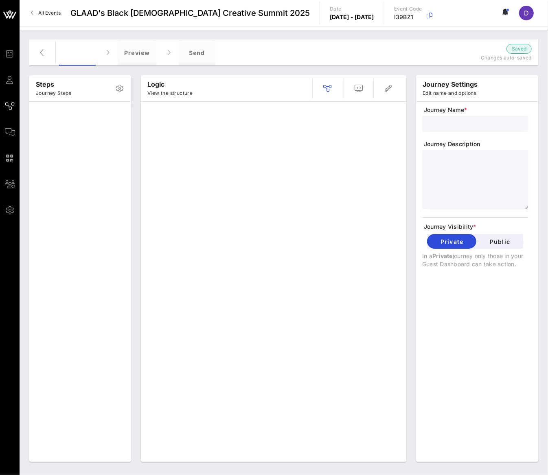
type input "Your Sessions!"
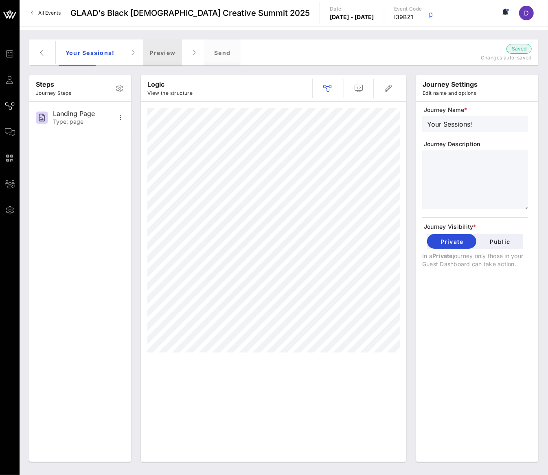
click at [170, 47] on div "Preview" at bounding box center [162, 52] width 39 height 26
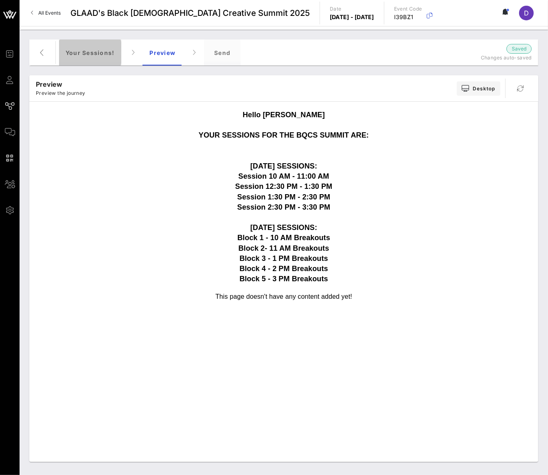
click at [103, 55] on div "Your Sessions!" at bounding box center [90, 52] width 62 height 26
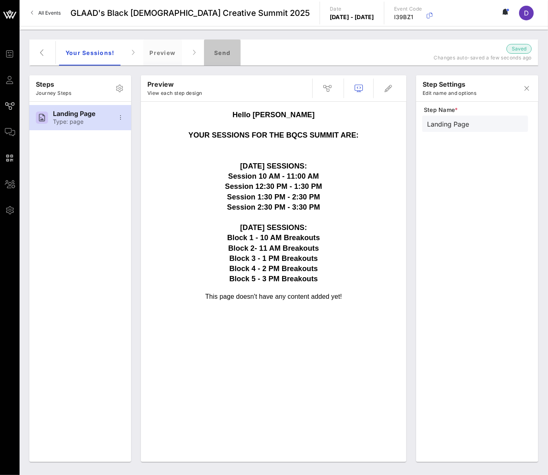
click at [225, 50] on div "Send" at bounding box center [222, 52] width 37 height 26
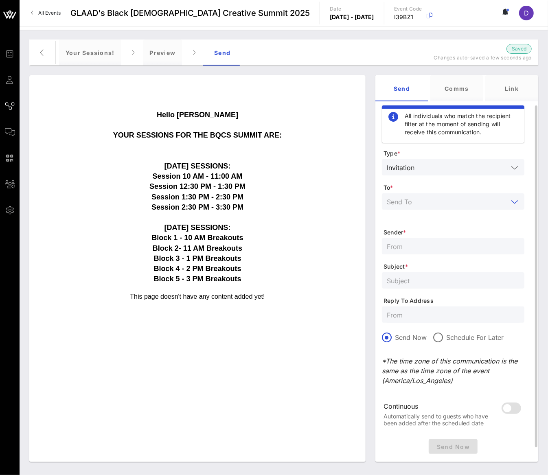
click at [491, 201] on input "text" at bounding box center [447, 201] width 121 height 11
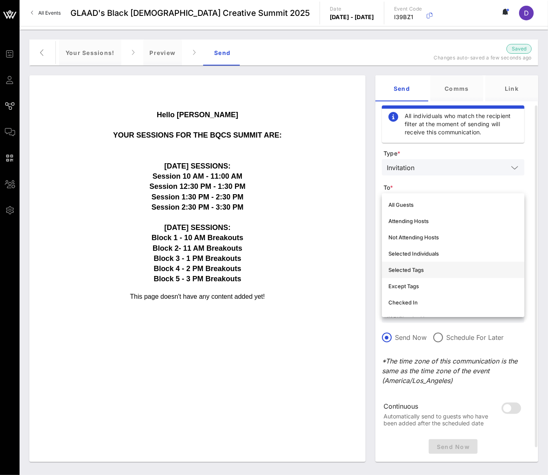
scroll to position [3, 0]
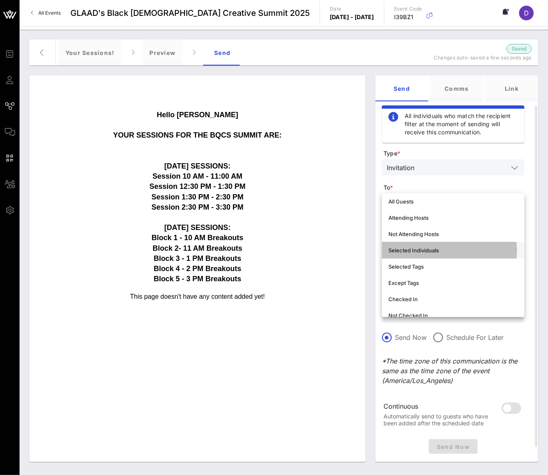
click at [435, 247] on div "Selected Individuals" at bounding box center [452, 250] width 129 height 7
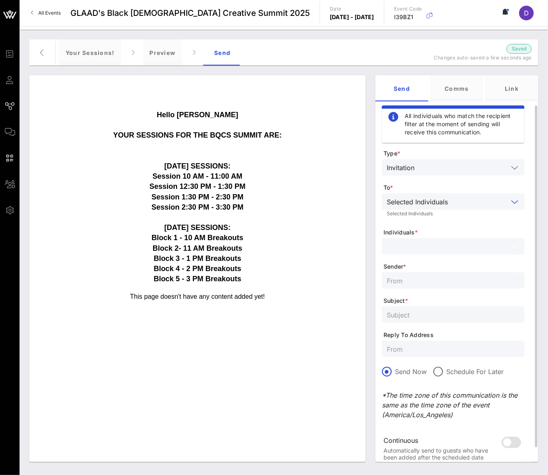
click at [433, 247] on input "text" at bounding box center [447, 246] width 121 height 11
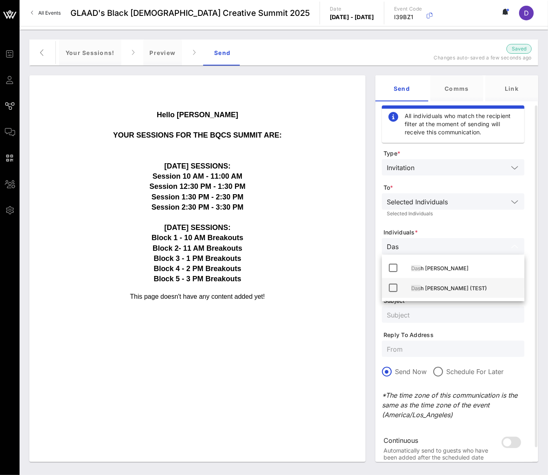
click at [440, 284] on div "Das h [PERSON_NAME] (TEST)" at bounding box center [464, 288] width 107 height 13
type input "Das"
click at [431, 316] on input "text" at bounding box center [453, 314] width 133 height 11
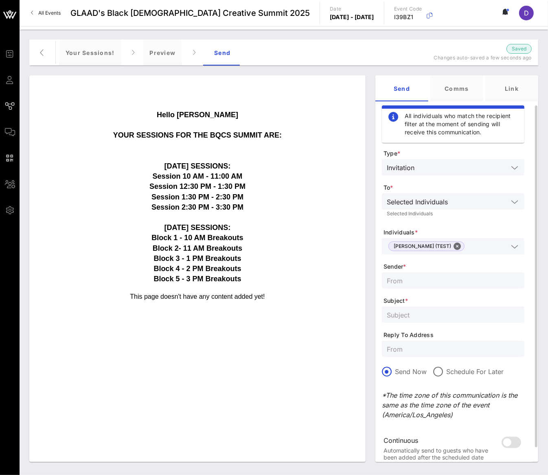
click at [420, 276] on input "text" at bounding box center [453, 280] width 133 height 11
type input "[EMAIL_ADDRESS][DOMAIN_NAME]"
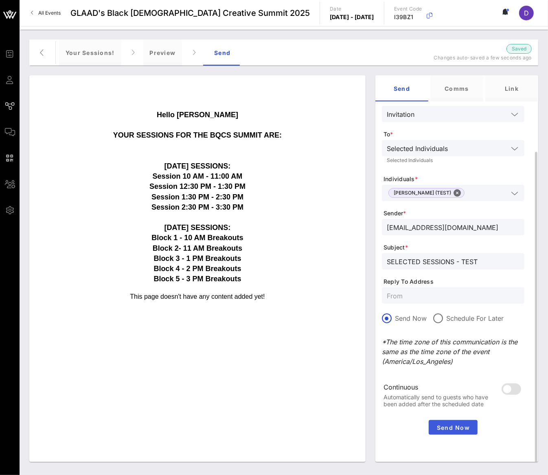
type input "SELECTED SESSIONS - TEST"
click at [458, 428] on span "Send Now" at bounding box center [453, 427] width 42 height 7
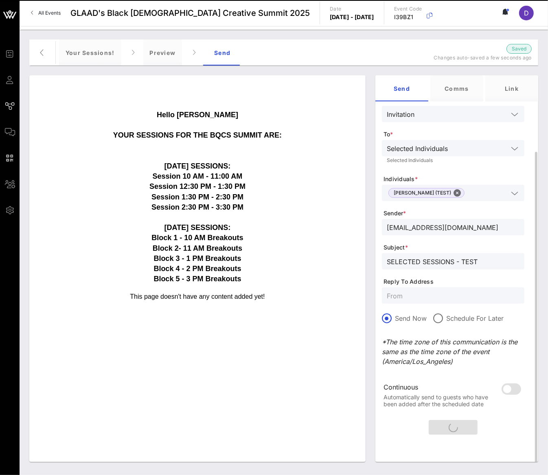
scroll to position [0, 0]
